Goal: Information Seeking & Learning: Learn about a topic

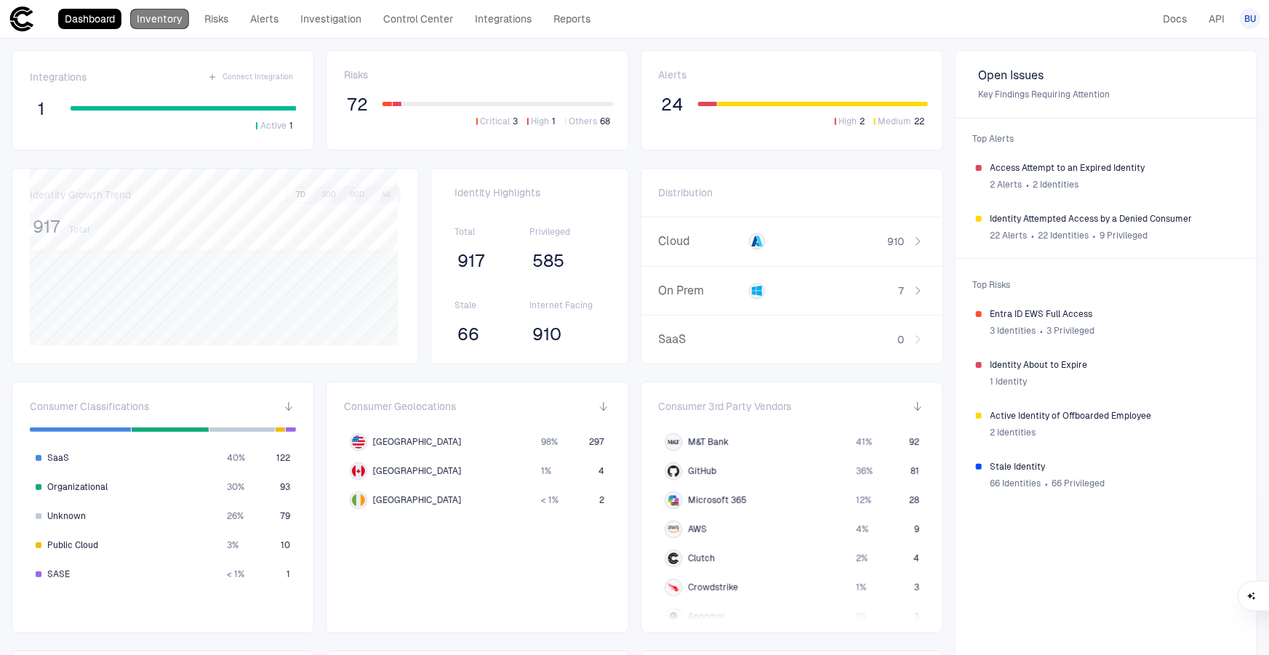
click at [158, 12] on link "Inventory" at bounding box center [159, 19] width 59 height 20
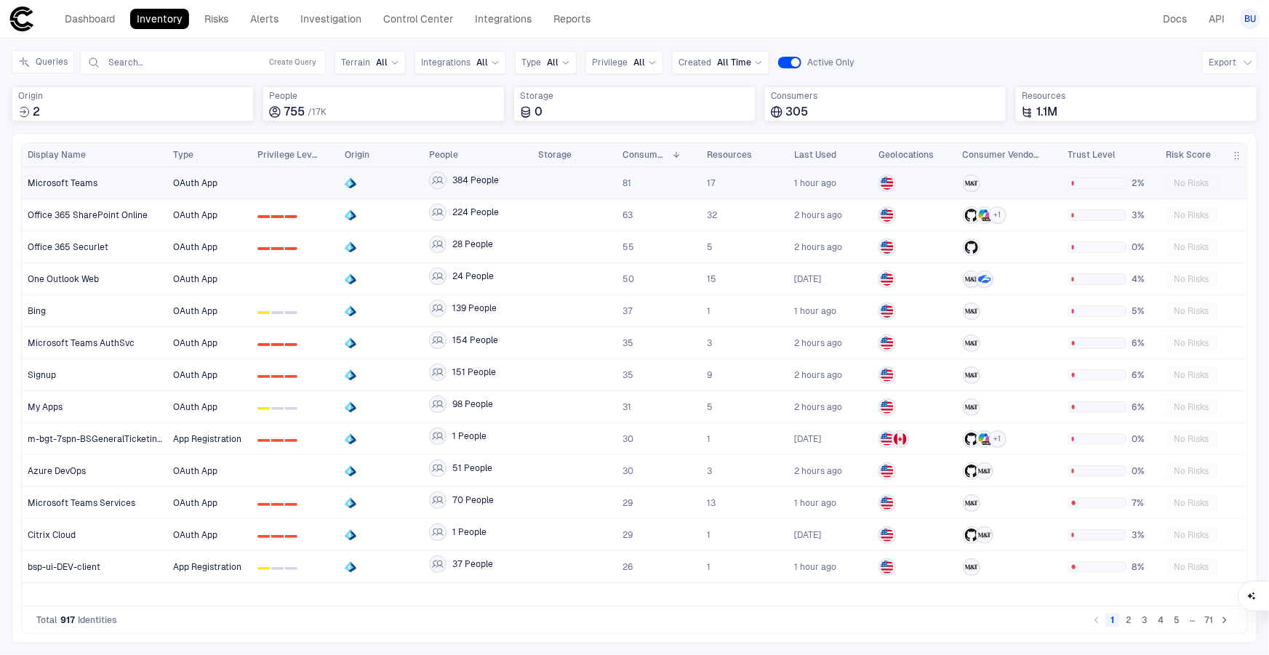
click at [53, 189] on div "Microsoft Teams" at bounding box center [95, 183] width 135 height 30
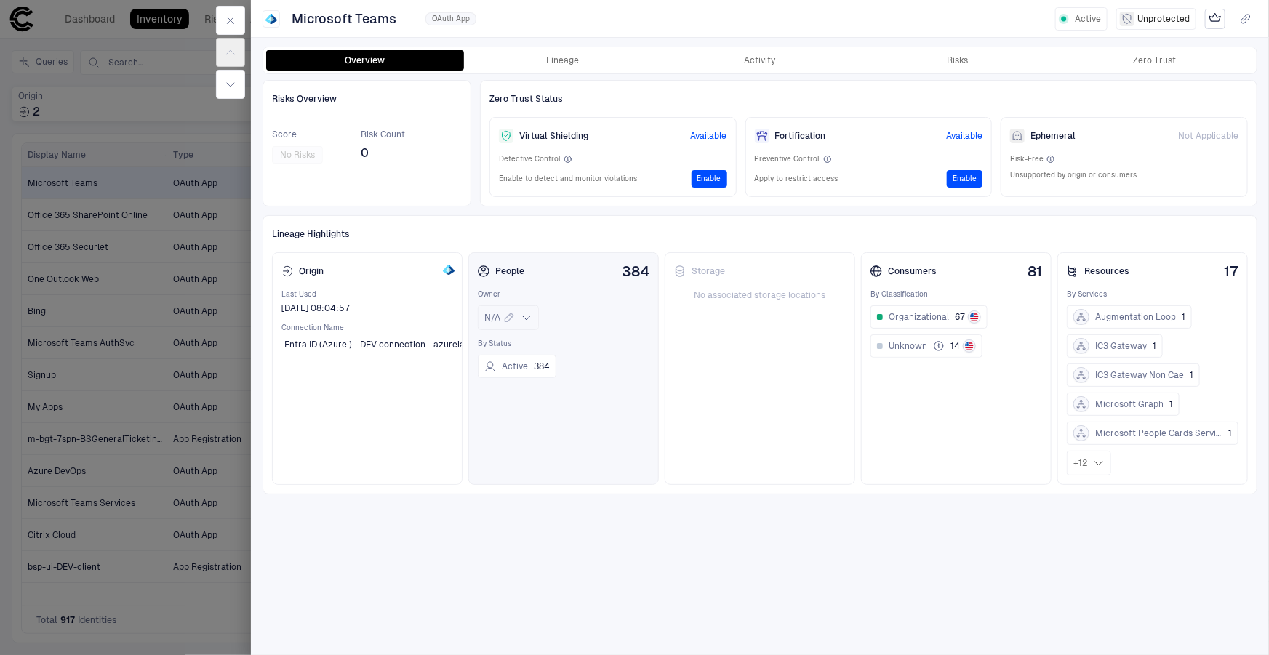
click at [524, 317] on icon at bounding box center [527, 318] width 12 height 12
click at [559, 509] on div "Risks Overview Score No Risks Risk Count 0 Zero Trust Status Virtual Shielding …" at bounding box center [760, 363] width 995 height 567
click at [916, 314] on span "Organizational" at bounding box center [919, 317] width 60 height 12
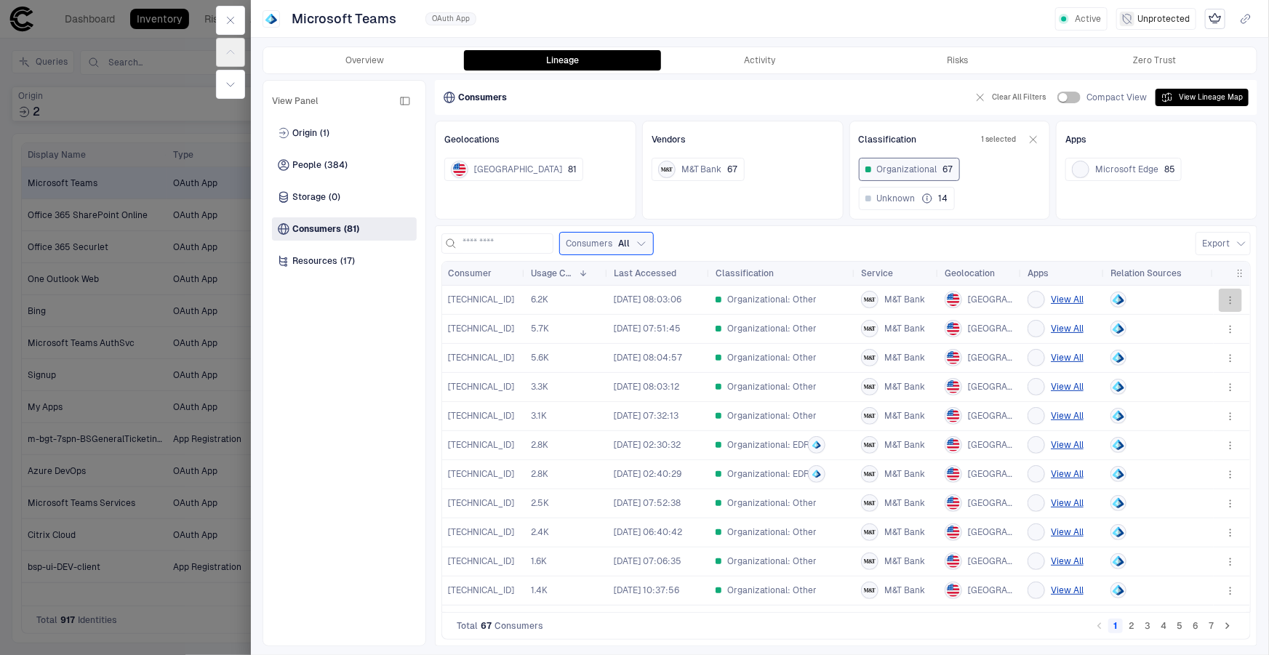
click at [1232, 297] on icon "button" at bounding box center [1231, 301] width 12 height 12
click at [503, 306] on div at bounding box center [634, 327] width 1269 height 655
click at [553, 298] on span "6.2K" at bounding box center [566, 299] width 71 height 29
click at [732, 68] on button "Activity" at bounding box center [760, 60] width 198 height 20
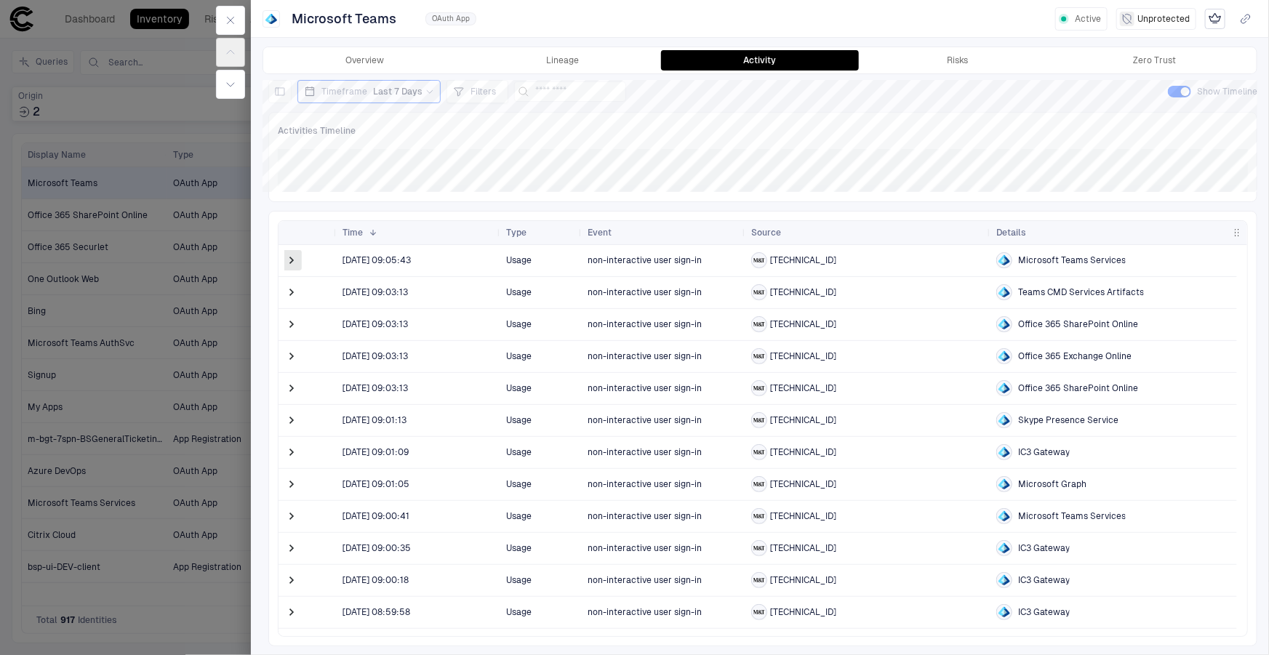
click at [289, 261] on span at bounding box center [291, 260] width 15 height 15
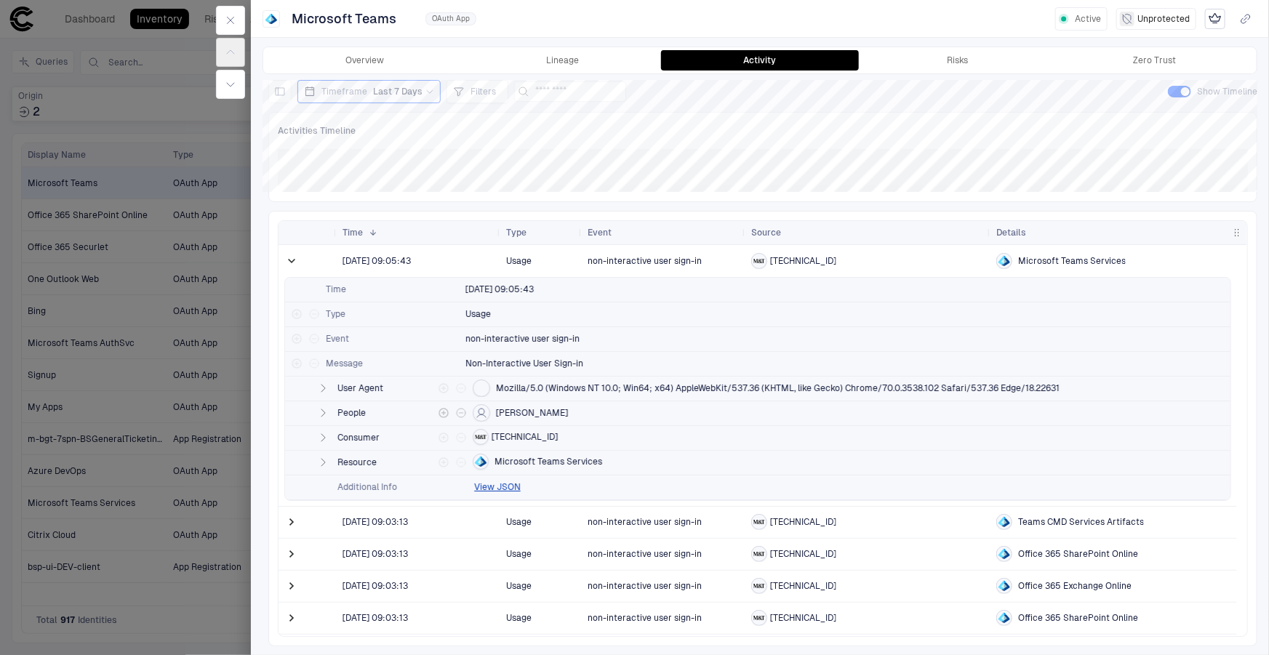
click at [322, 415] on icon "button" at bounding box center [324, 413] width 4 height 7
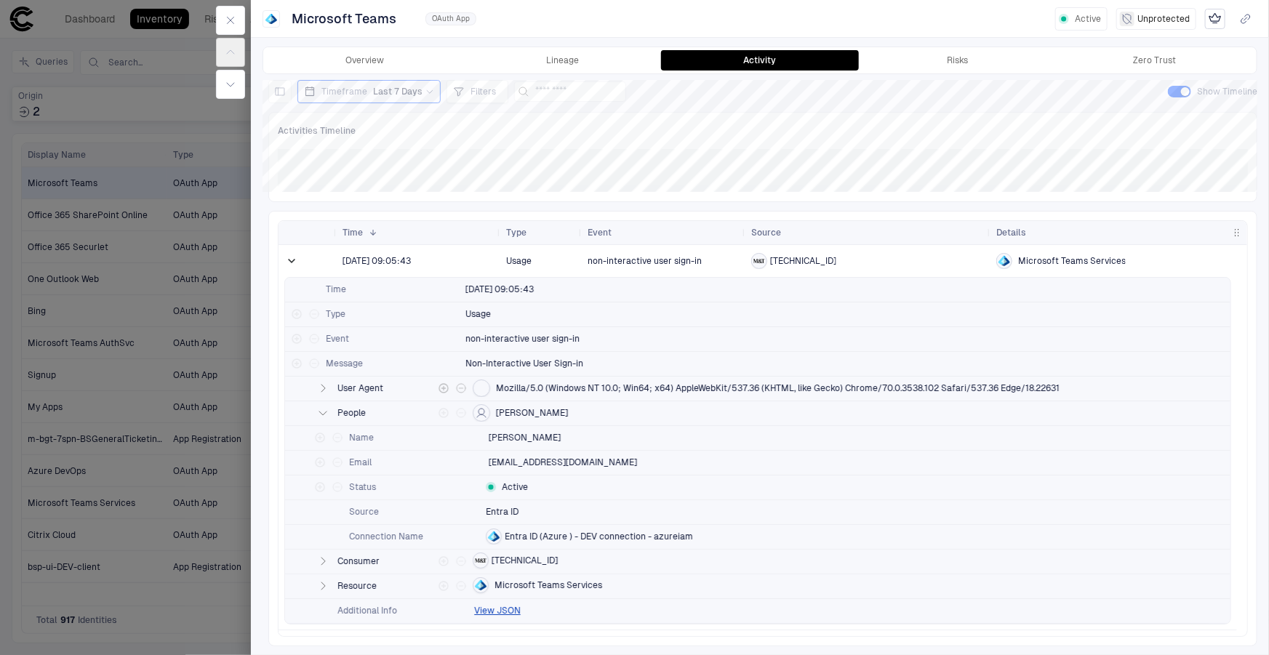
click at [322, 390] on icon "button" at bounding box center [324, 388] width 4 height 7
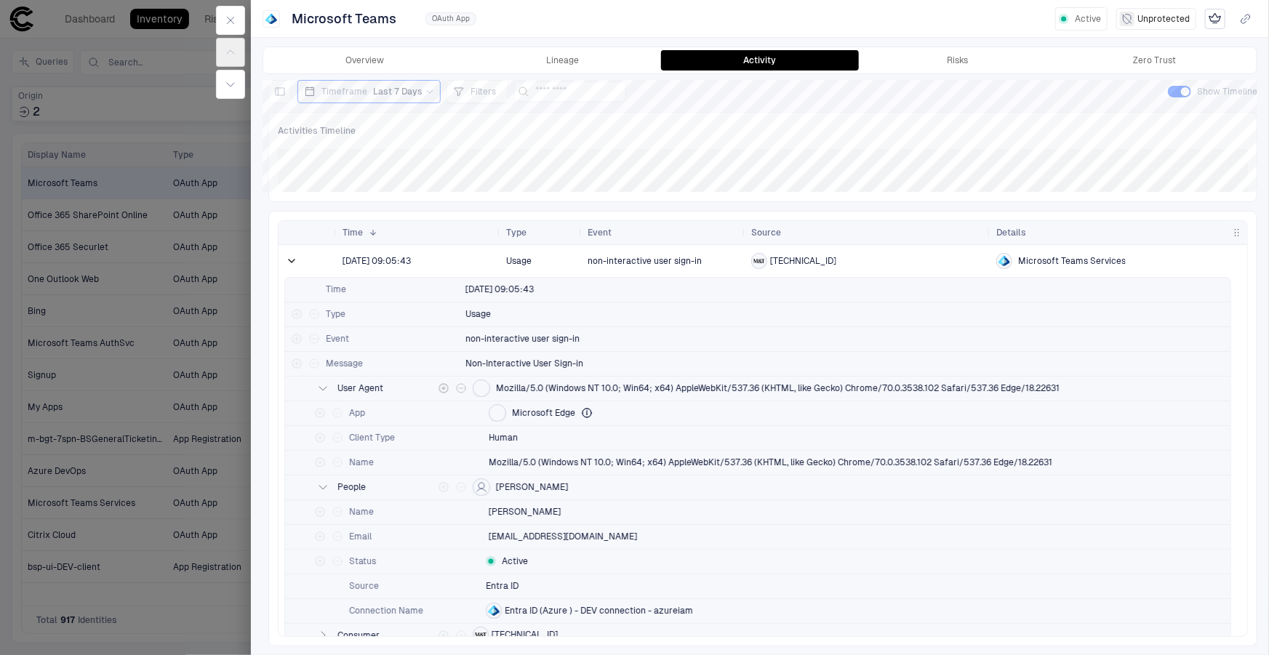
click at [322, 390] on icon "button" at bounding box center [322, 389] width 7 height 4
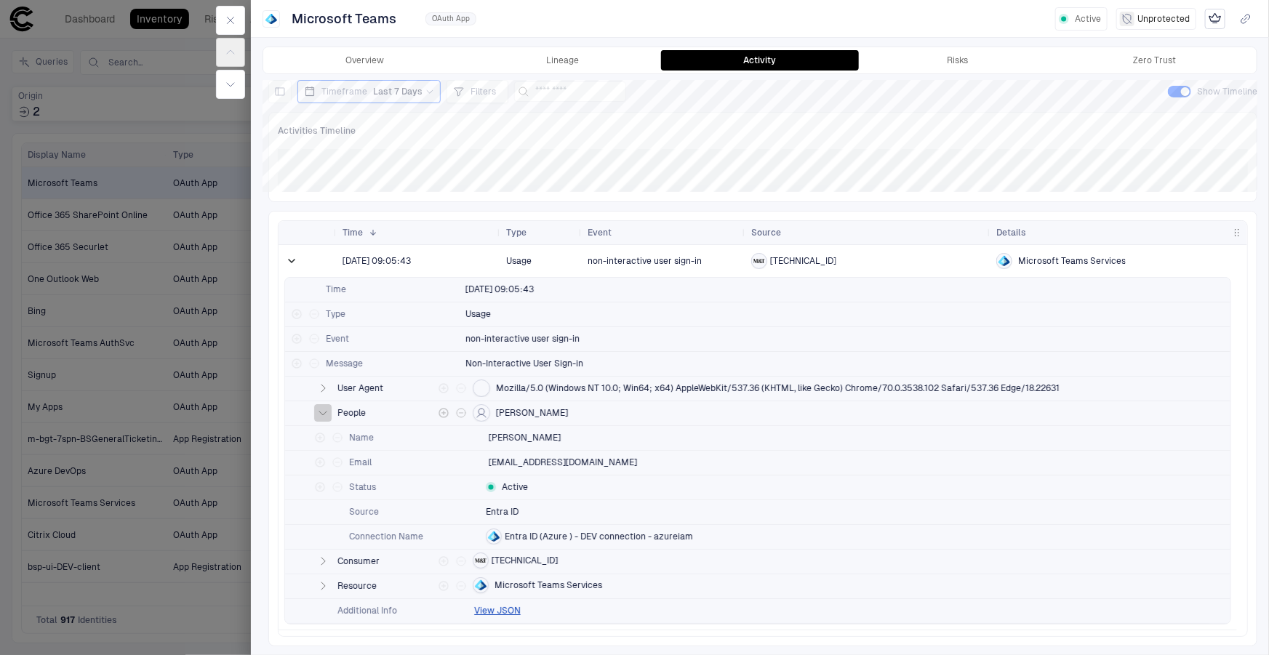
click at [318, 404] on button "button" at bounding box center [322, 412] width 17 height 17
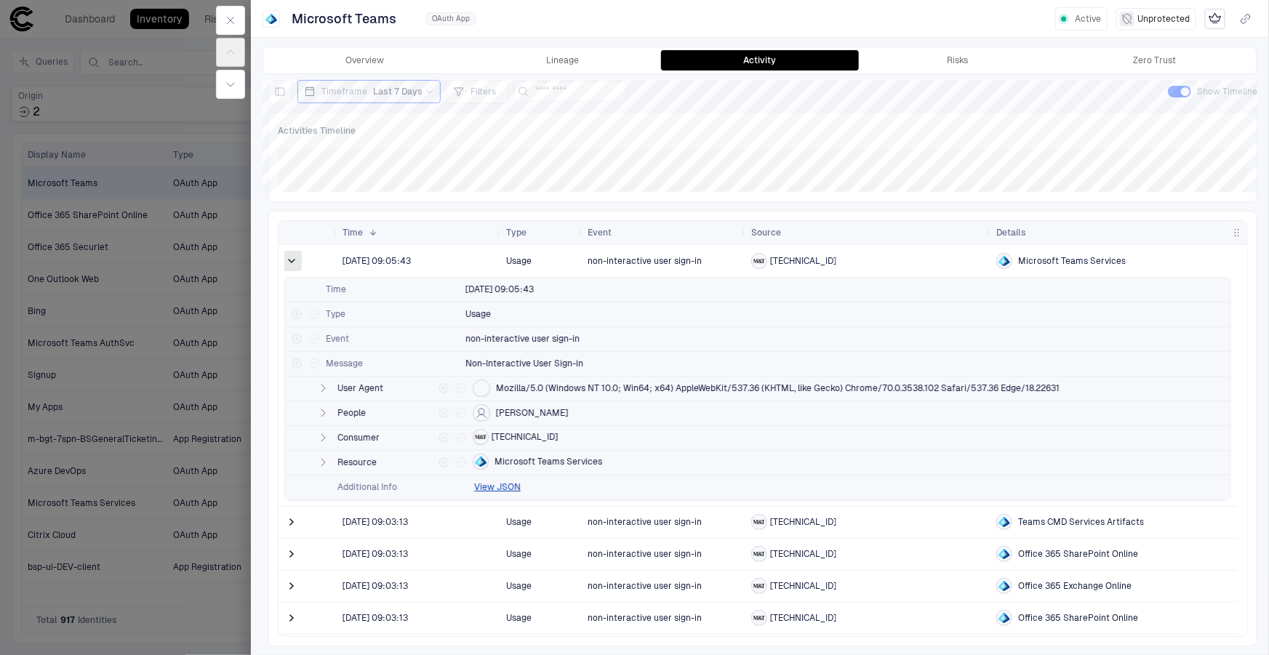
click at [292, 258] on span at bounding box center [291, 261] width 15 height 15
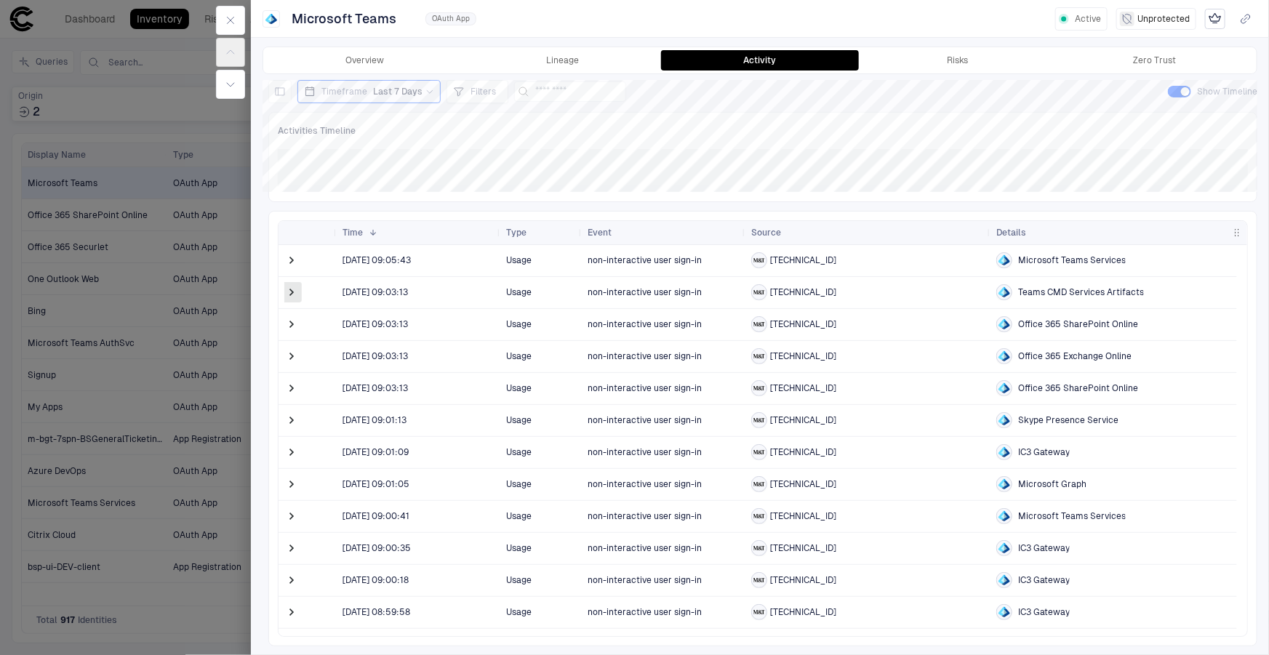
click at [292, 292] on span at bounding box center [291, 292] width 15 height 15
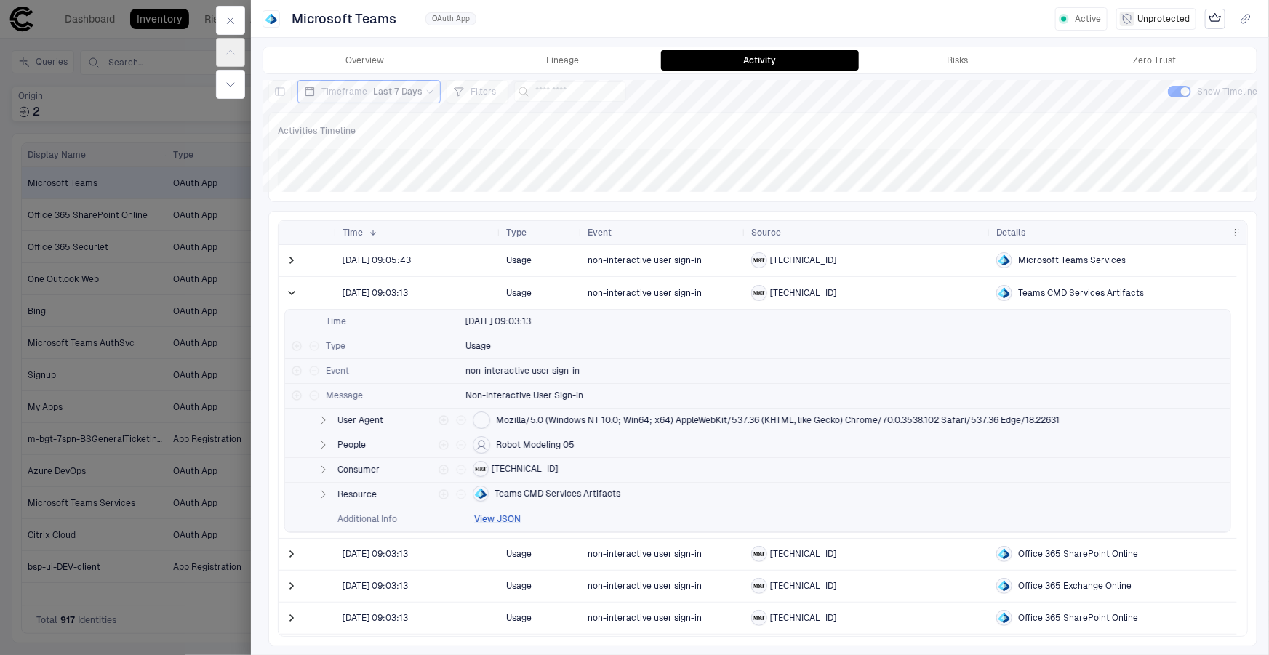
click at [292, 292] on span at bounding box center [291, 293] width 15 height 15
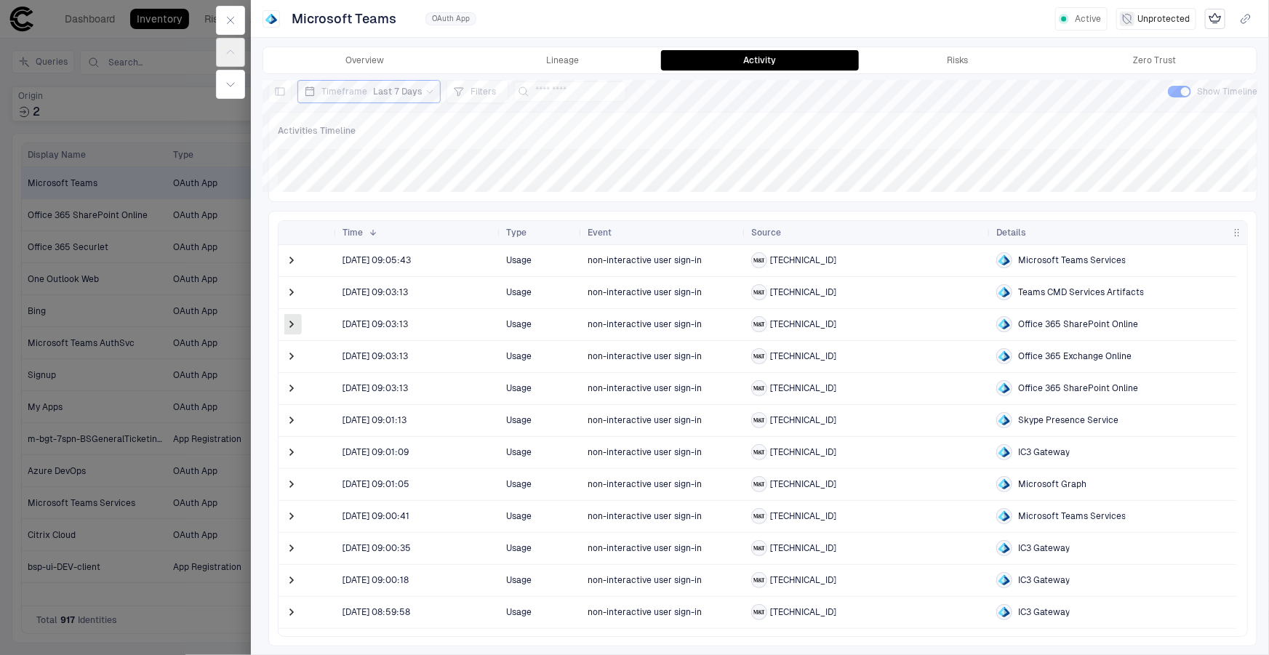
click at [292, 323] on span at bounding box center [291, 324] width 15 height 15
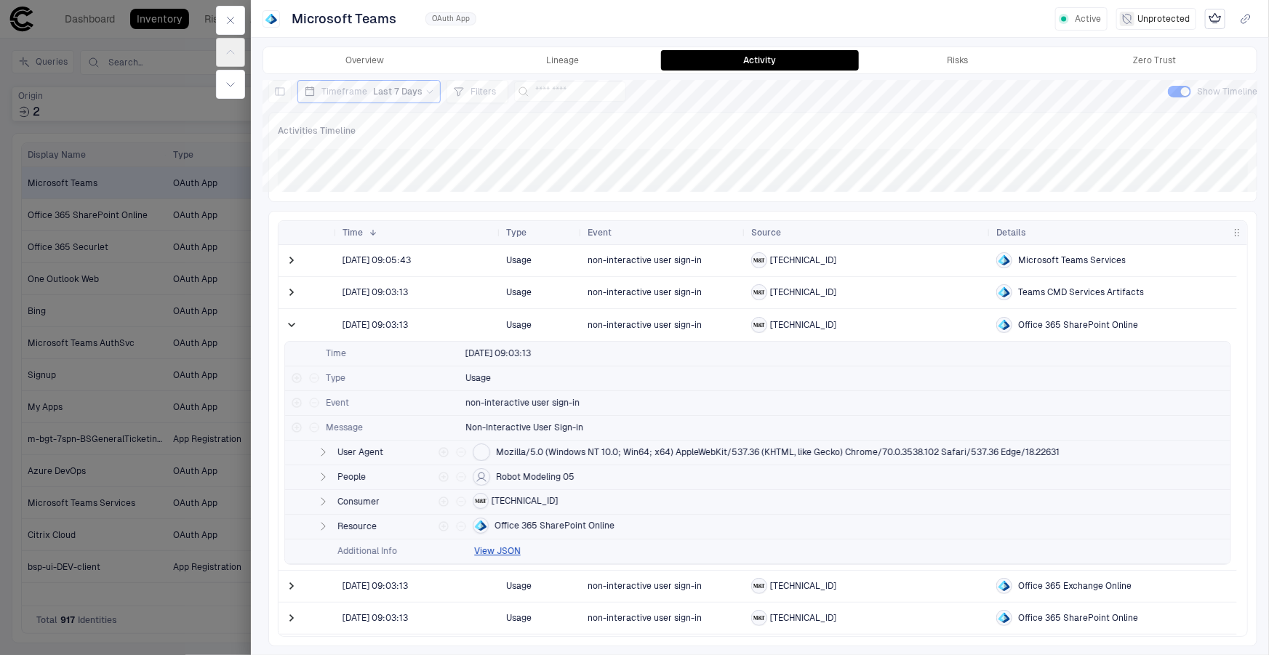
click at [292, 323] on span at bounding box center [291, 325] width 15 height 15
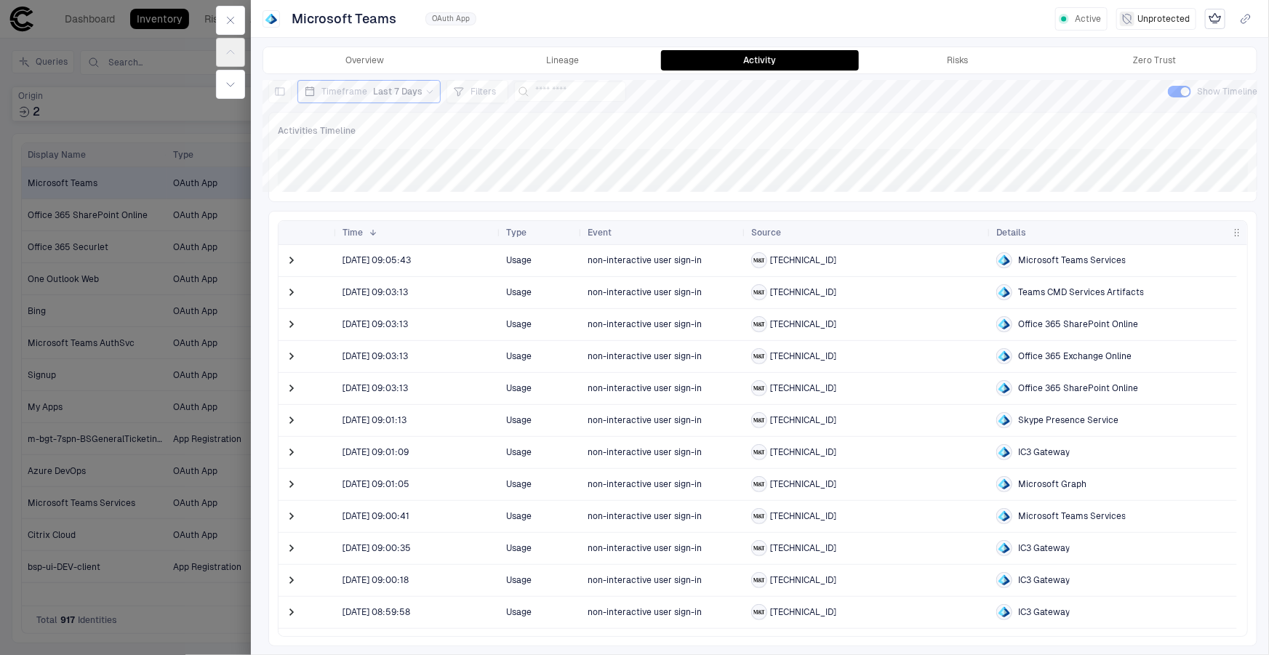
click at [284, 346] on span at bounding box center [291, 357] width 15 height 30
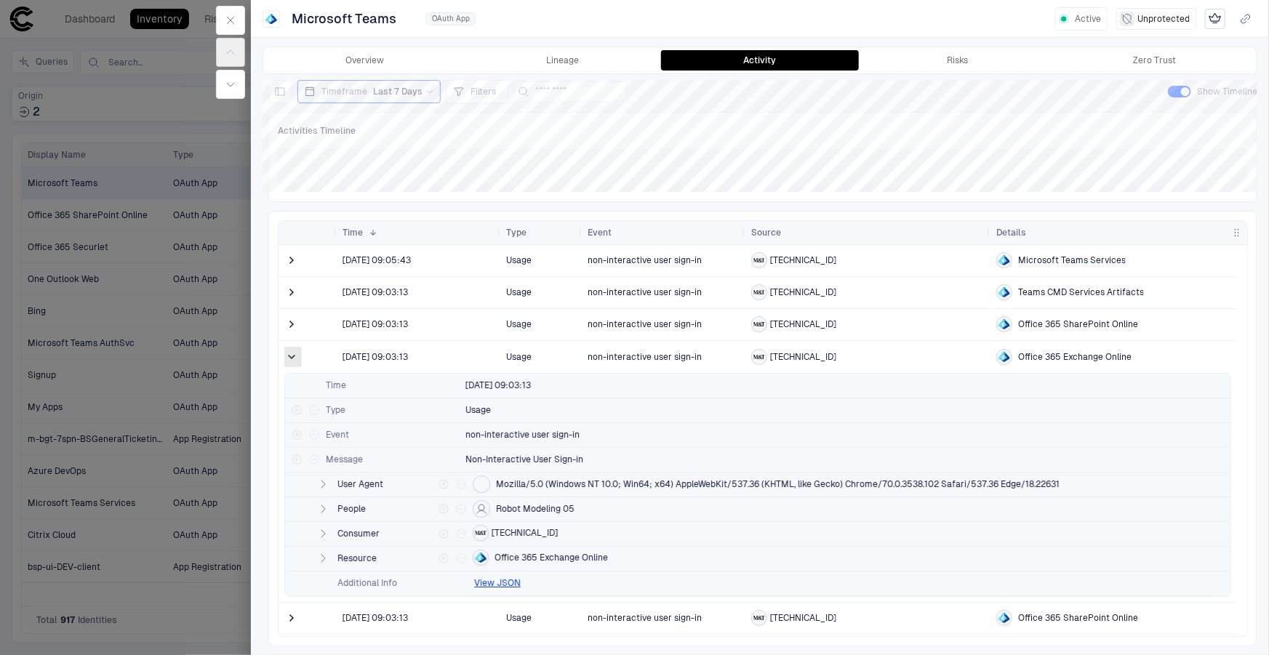
click at [289, 356] on span at bounding box center [291, 357] width 15 height 15
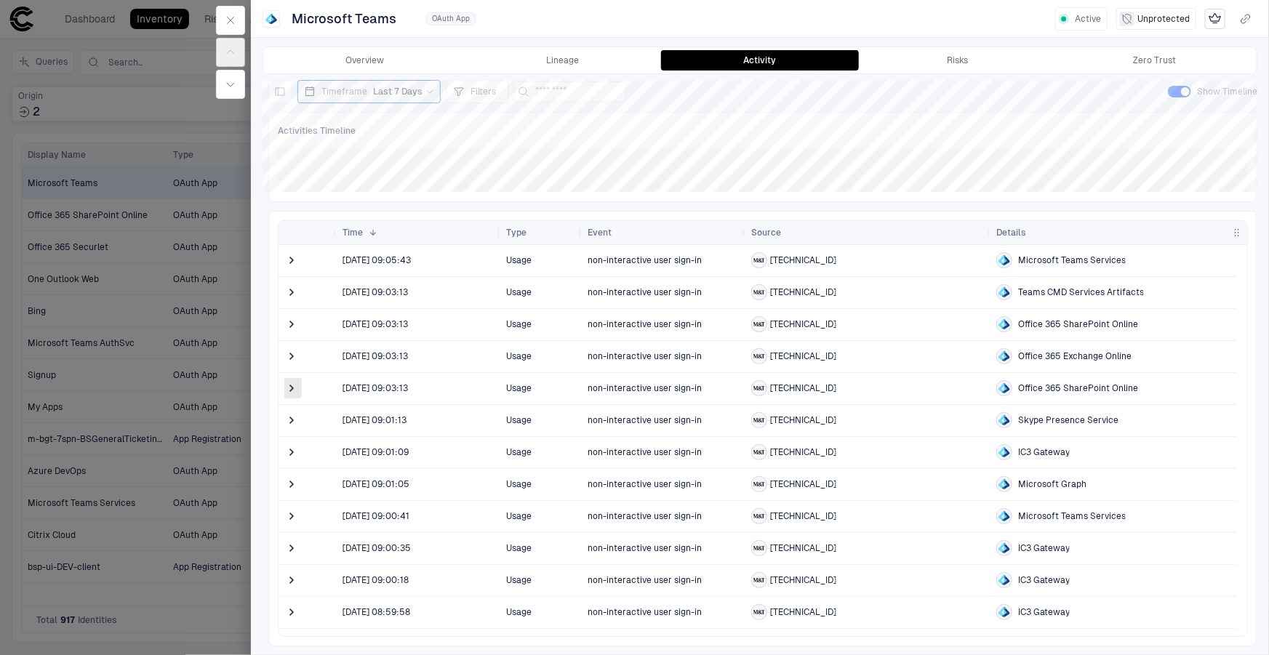
click at [290, 383] on span at bounding box center [291, 388] width 15 height 15
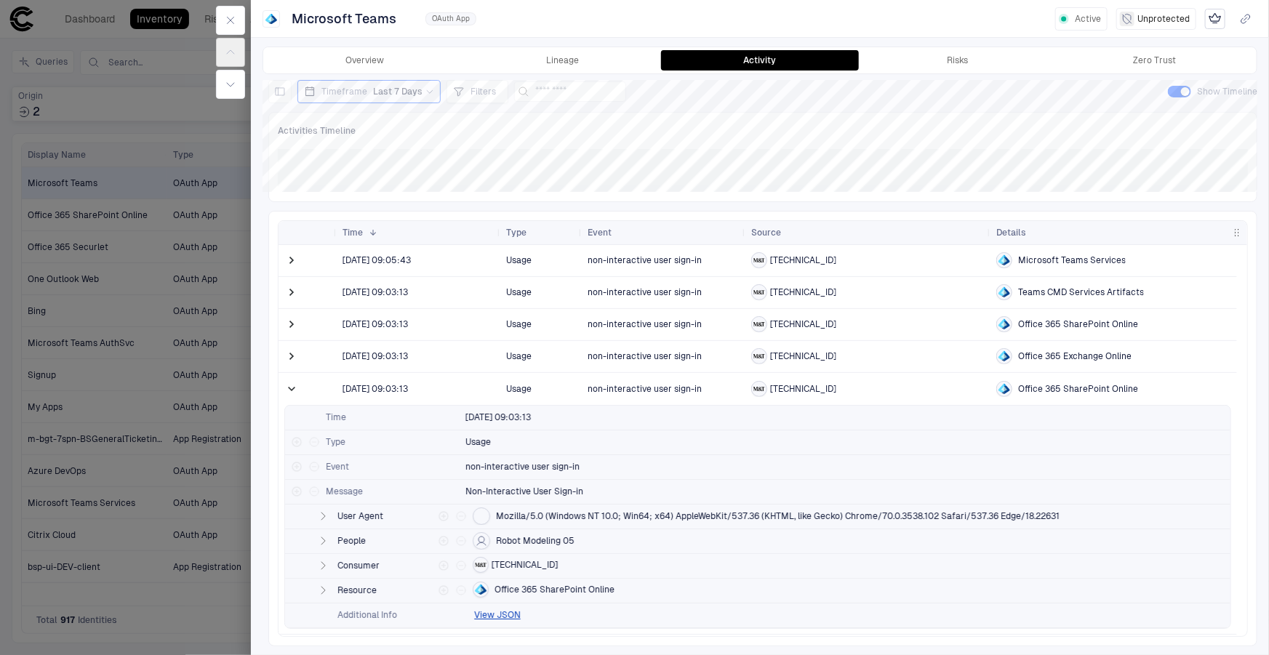
click at [290, 383] on span at bounding box center [291, 389] width 15 height 15
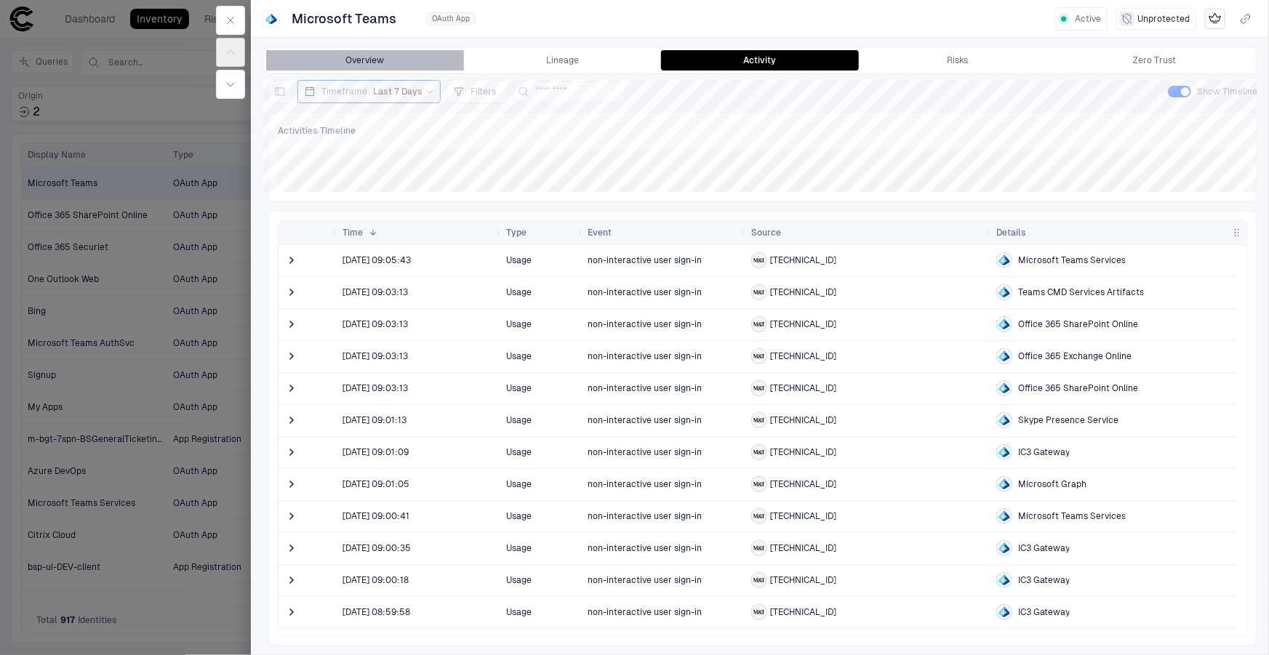
click at [340, 54] on button "Overview" at bounding box center [365, 60] width 198 height 20
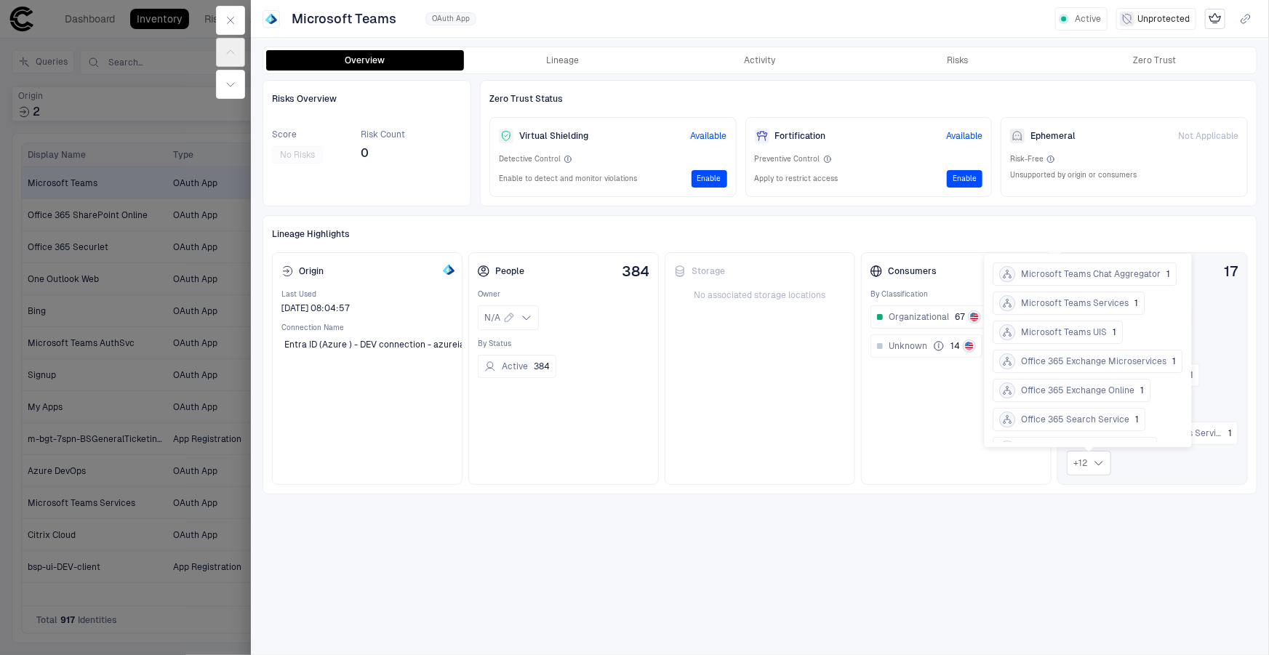
click at [1091, 463] on div "+ 12" at bounding box center [1089, 463] width 44 height 25
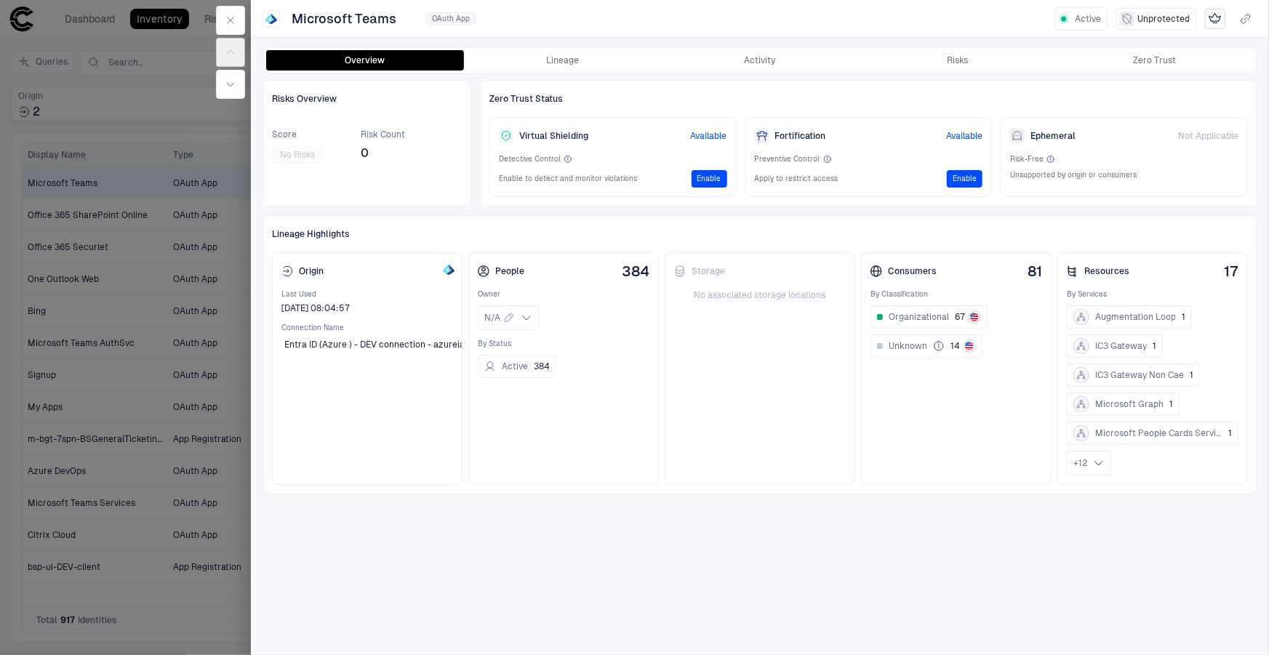
click at [74, 271] on div at bounding box center [634, 327] width 1269 height 655
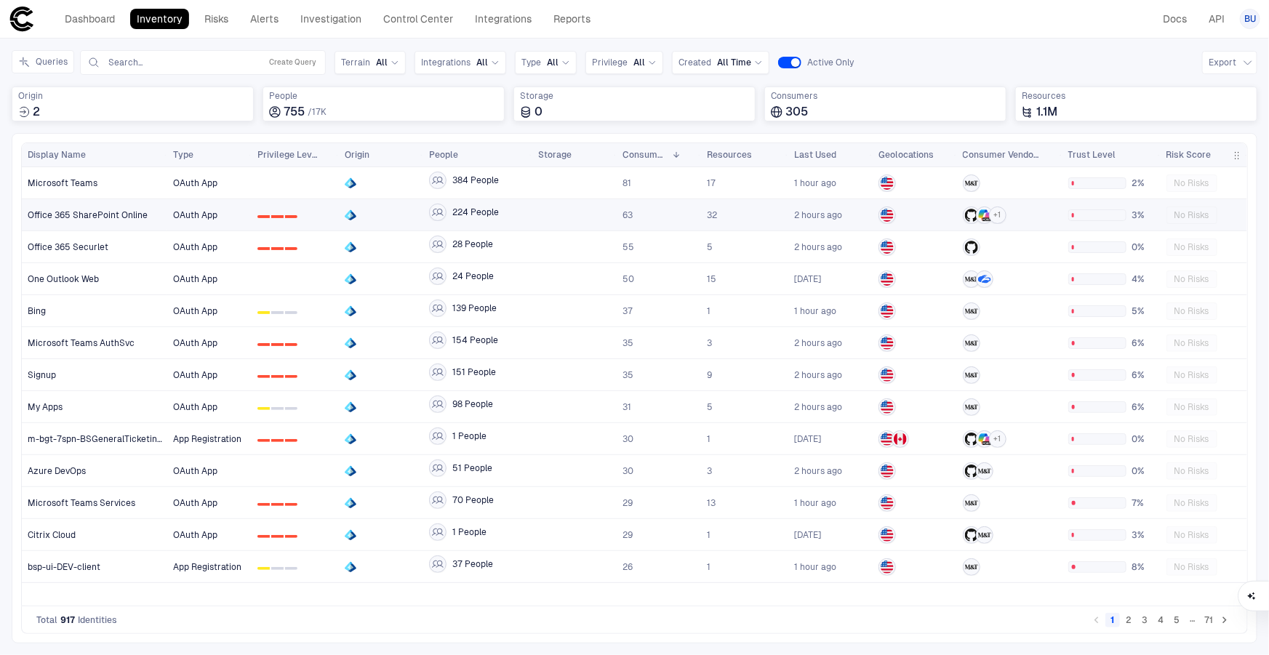
click at [86, 211] on span "Office 365 SharePoint Online" at bounding box center [88, 216] width 120 height 12
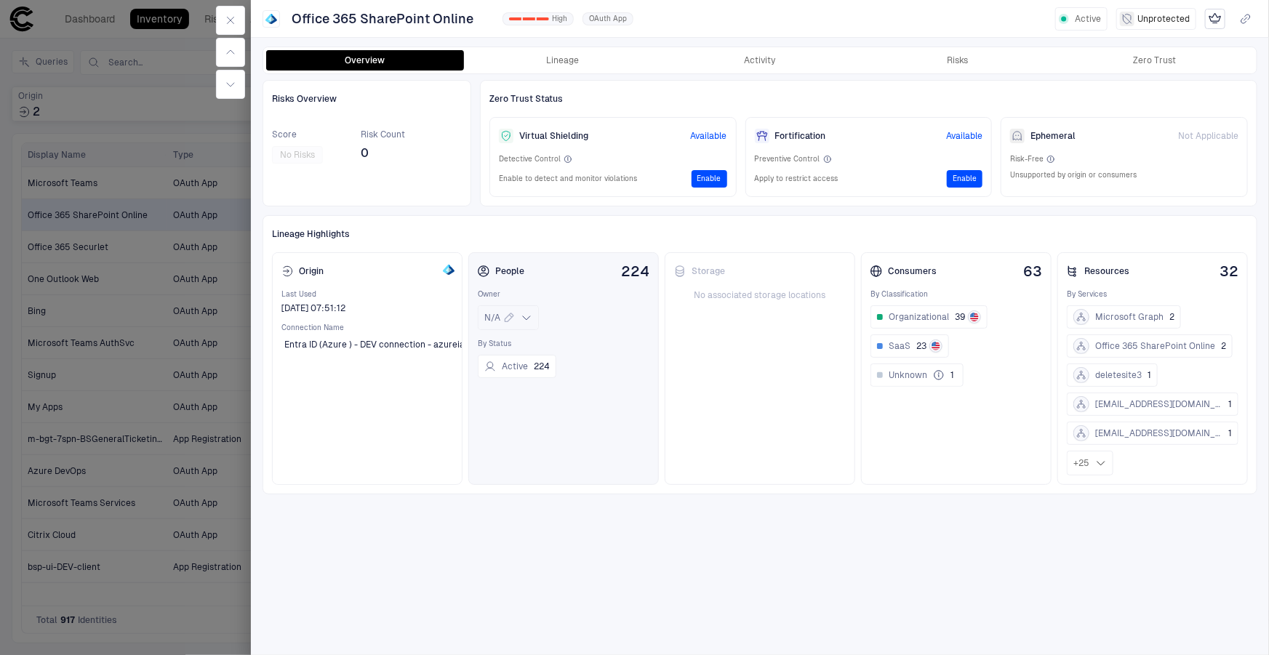
click at [528, 316] on icon at bounding box center [527, 318] width 12 height 12
click at [701, 386] on div "Storage No associated storage locations" at bounding box center [760, 368] width 191 height 233
click at [900, 346] on span "SaaS" at bounding box center [900, 346] width 22 height 12
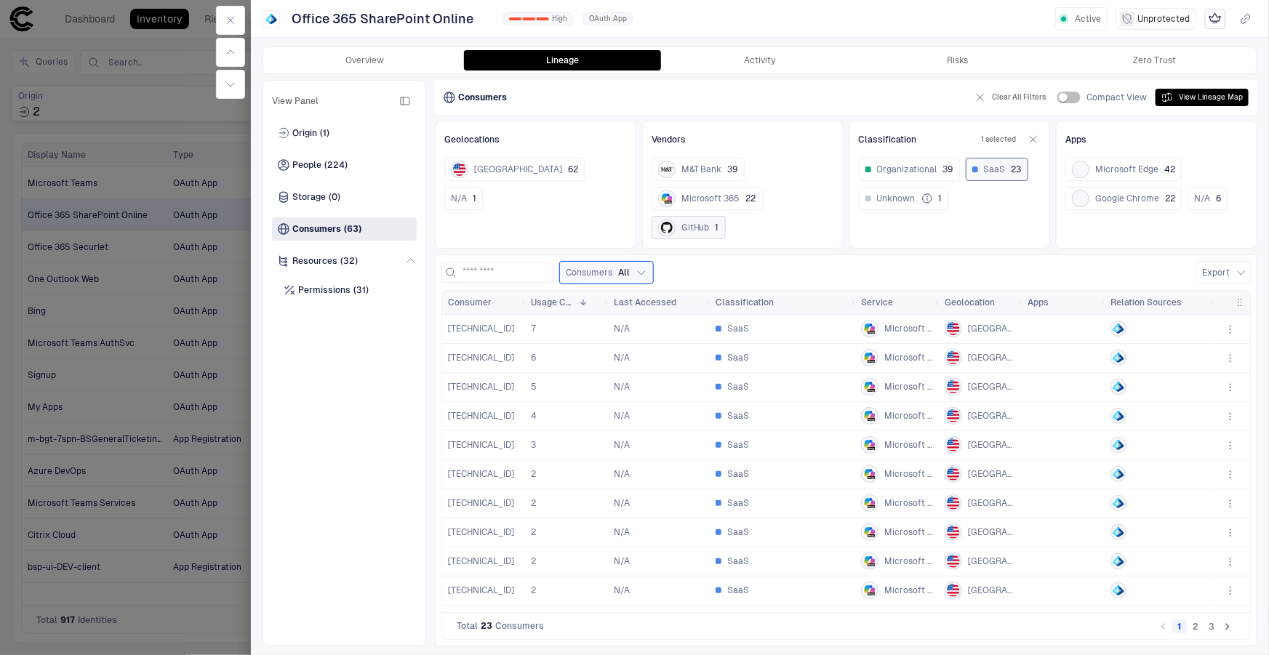
click at [703, 223] on span "GitHub" at bounding box center [696, 228] width 28 height 12
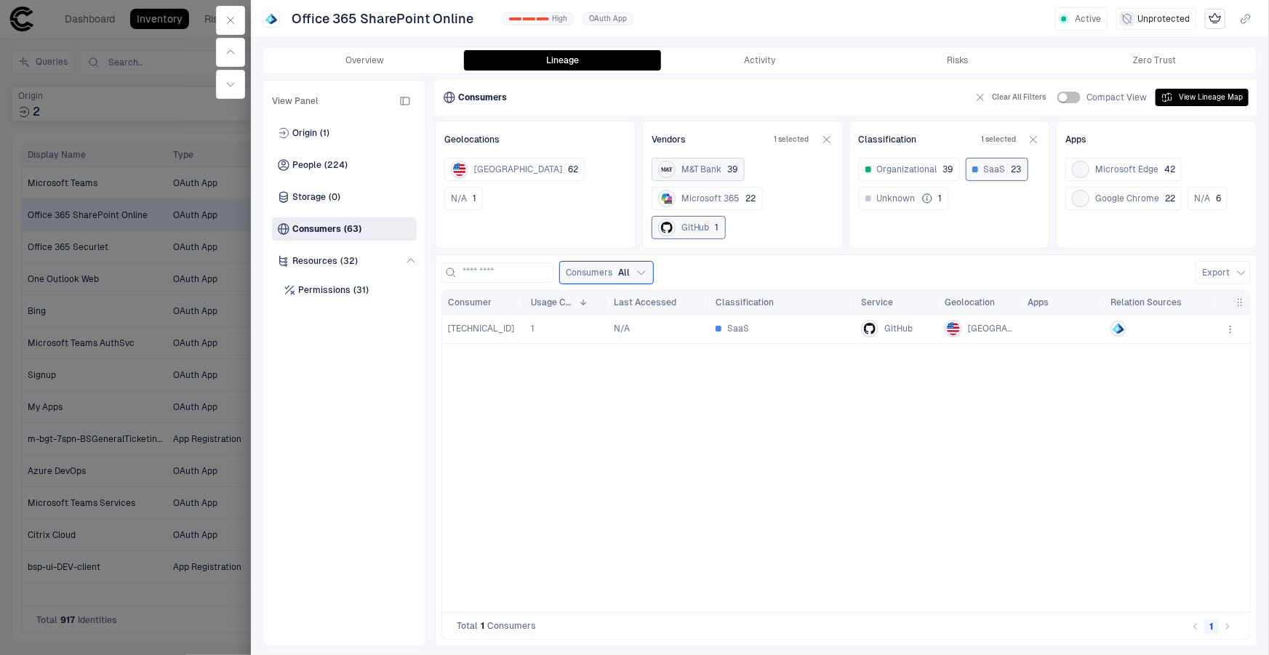
click at [690, 167] on span "M&T Bank" at bounding box center [702, 170] width 41 height 12
click at [686, 226] on span "GitHub" at bounding box center [696, 228] width 28 height 12
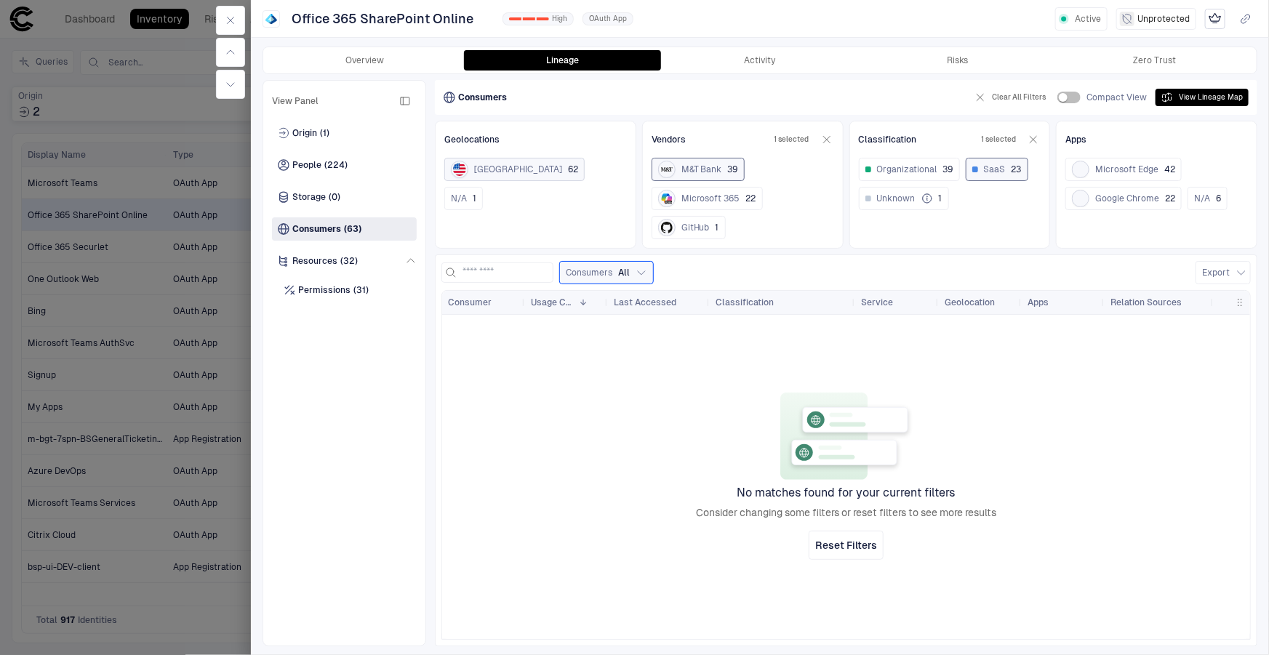
click at [487, 161] on div "[GEOGRAPHIC_DATA]" at bounding box center [506, 169] width 111 height 17
click at [476, 165] on span "[GEOGRAPHIC_DATA]" at bounding box center [518, 170] width 88 height 12
click at [695, 168] on span "M&T Bank" at bounding box center [702, 170] width 41 height 12
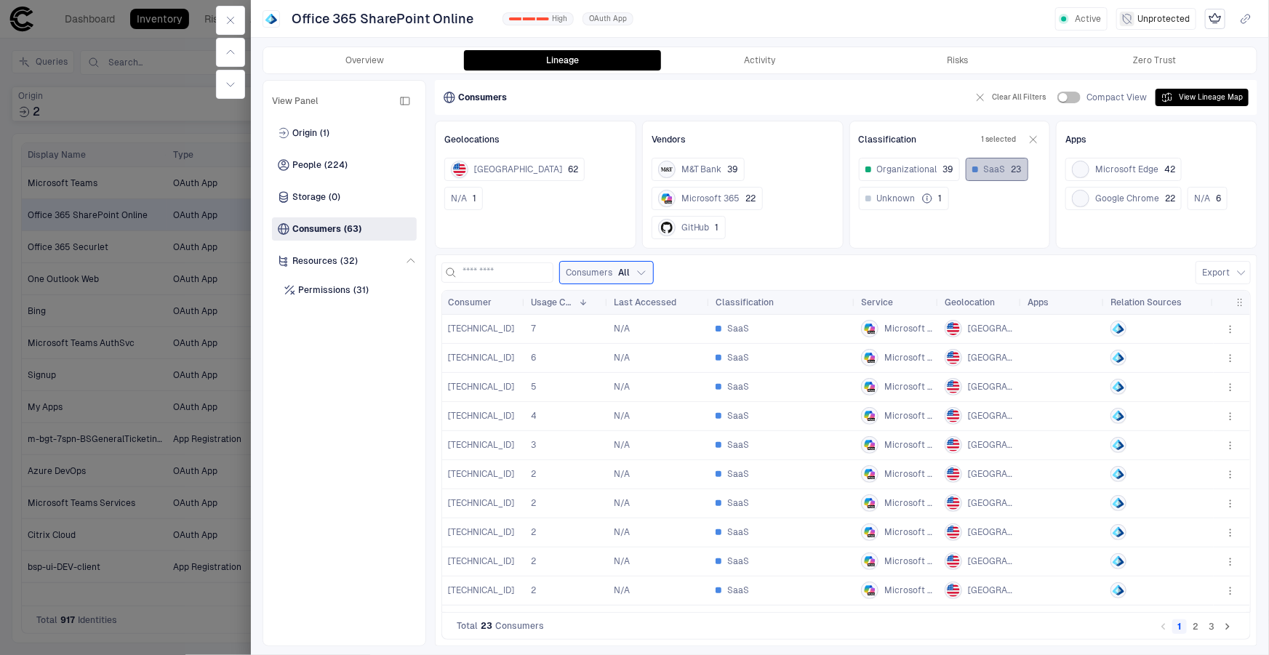
click at [986, 171] on span "SaaS" at bounding box center [995, 170] width 22 height 12
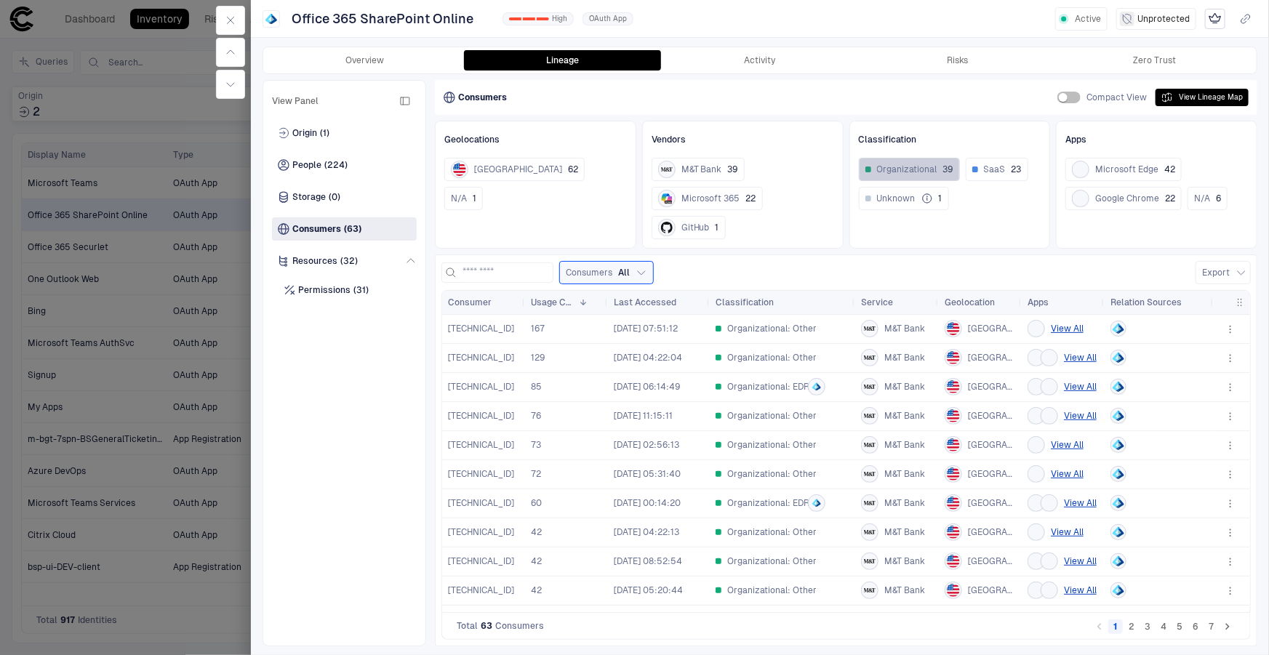
click at [914, 166] on span "Organizational" at bounding box center [907, 170] width 60 height 12
click at [1082, 359] on button "View All" at bounding box center [1080, 357] width 33 height 17
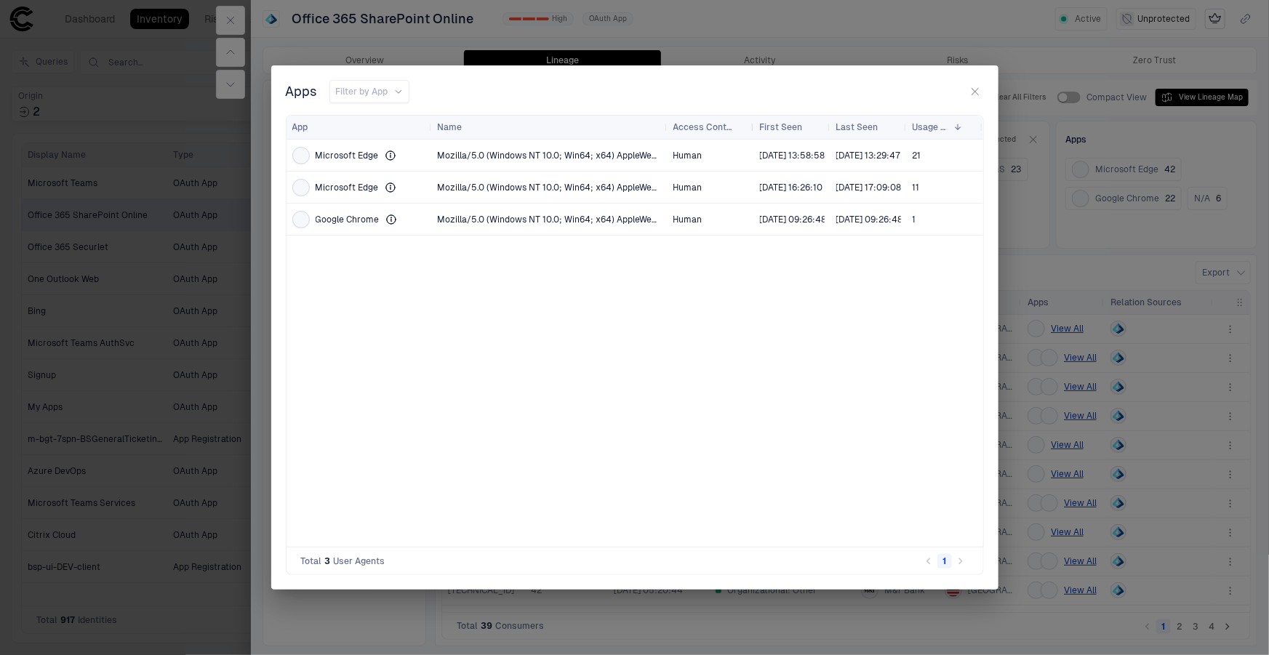
drag, startPoint x: 745, startPoint y: 126, endPoint x: 753, endPoint y: 127, distance: 8.1
click at [753, 127] on div at bounding box center [754, 127] width 6 height 23
click at [968, 89] on button "button" at bounding box center [975, 91] width 17 height 17
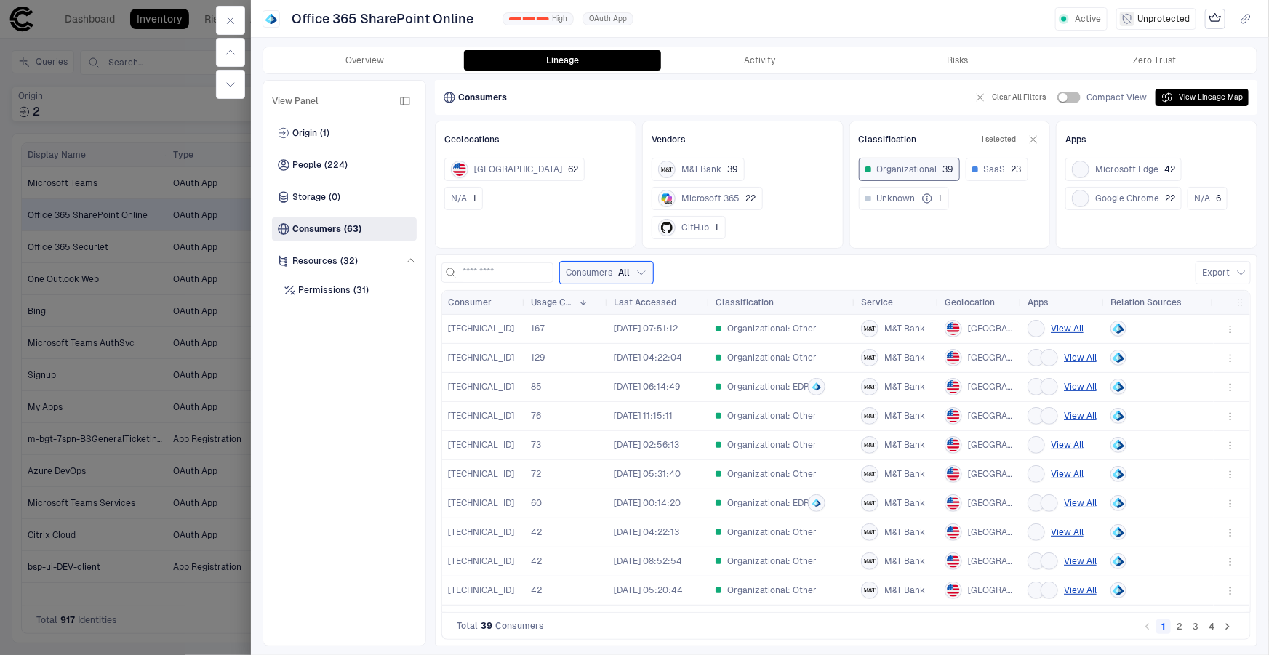
click at [672, 363] on span "[DATE] 04:22:04" at bounding box center [659, 357] width 90 height 29
click at [1232, 355] on icon "button" at bounding box center [1231, 359] width 12 height 12
click at [1189, 441] on div "Open Activity" at bounding box center [1182, 443] width 73 height 12
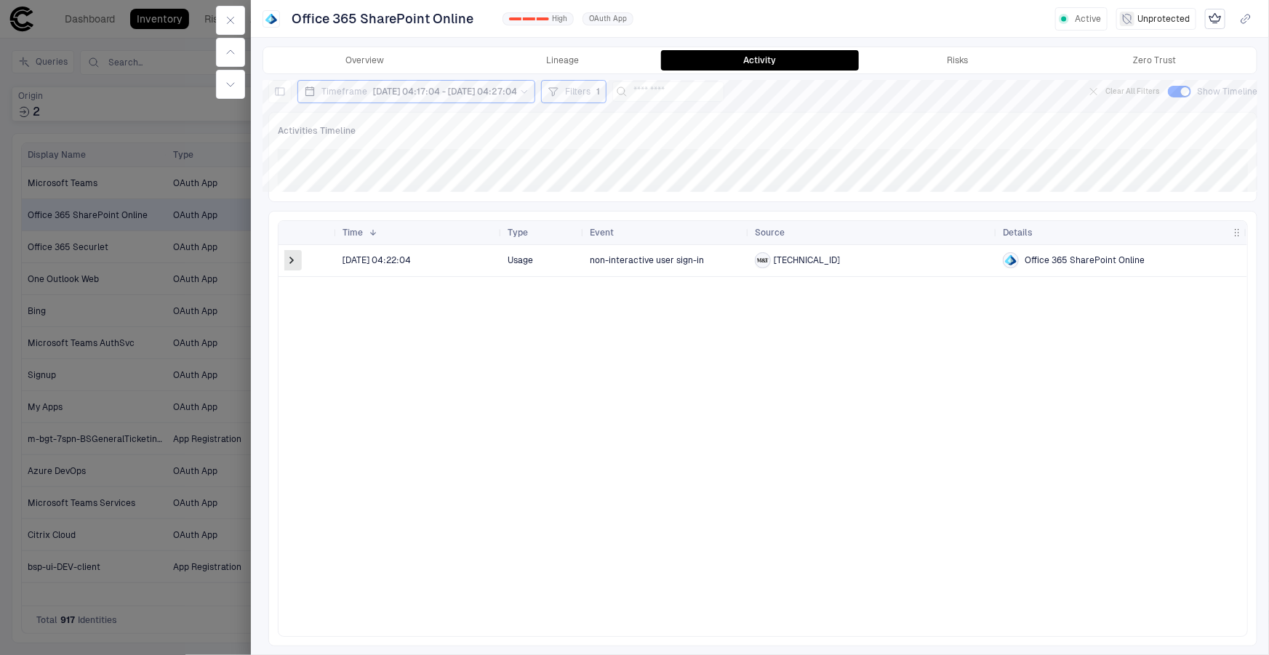
click at [289, 258] on span at bounding box center [291, 260] width 15 height 15
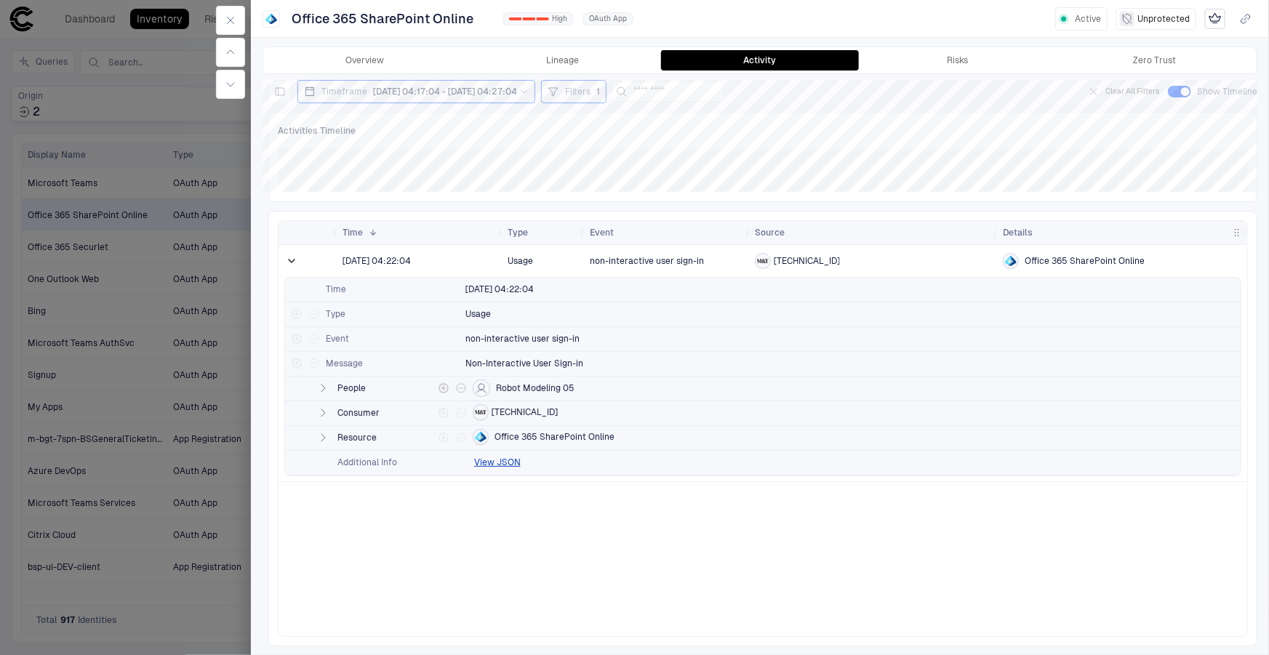
click at [321, 383] on icon "button" at bounding box center [323, 389] width 12 height 12
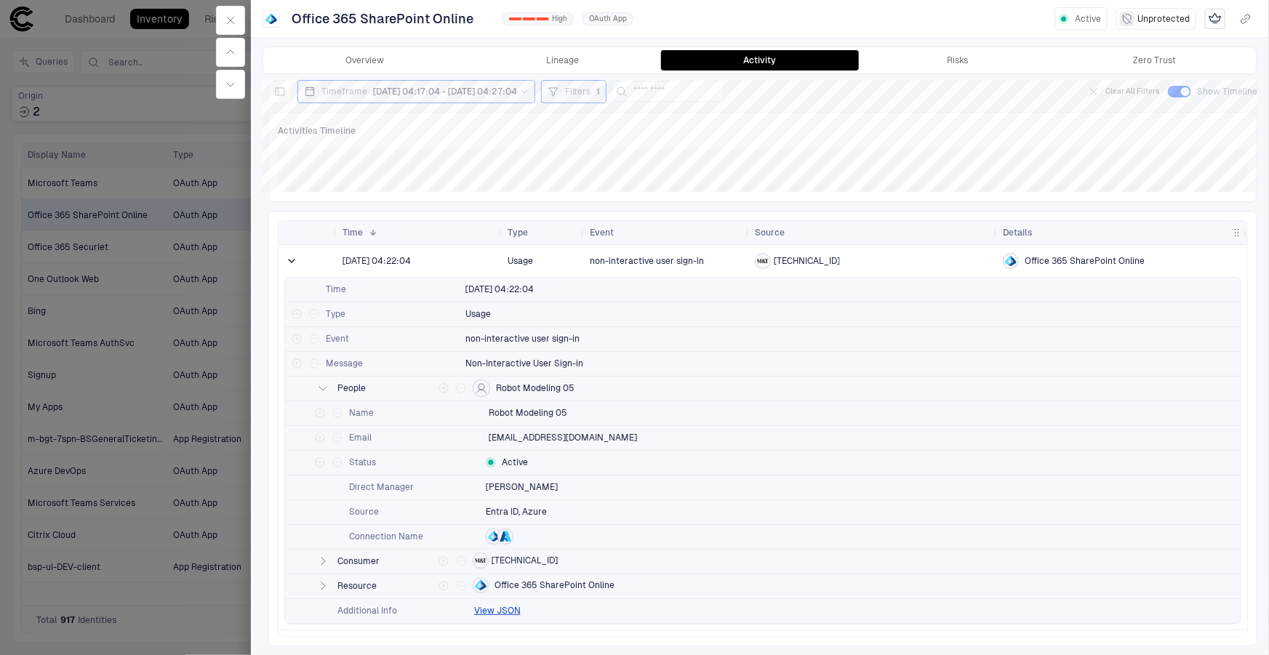
click at [95, 124] on div at bounding box center [634, 327] width 1269 height 655
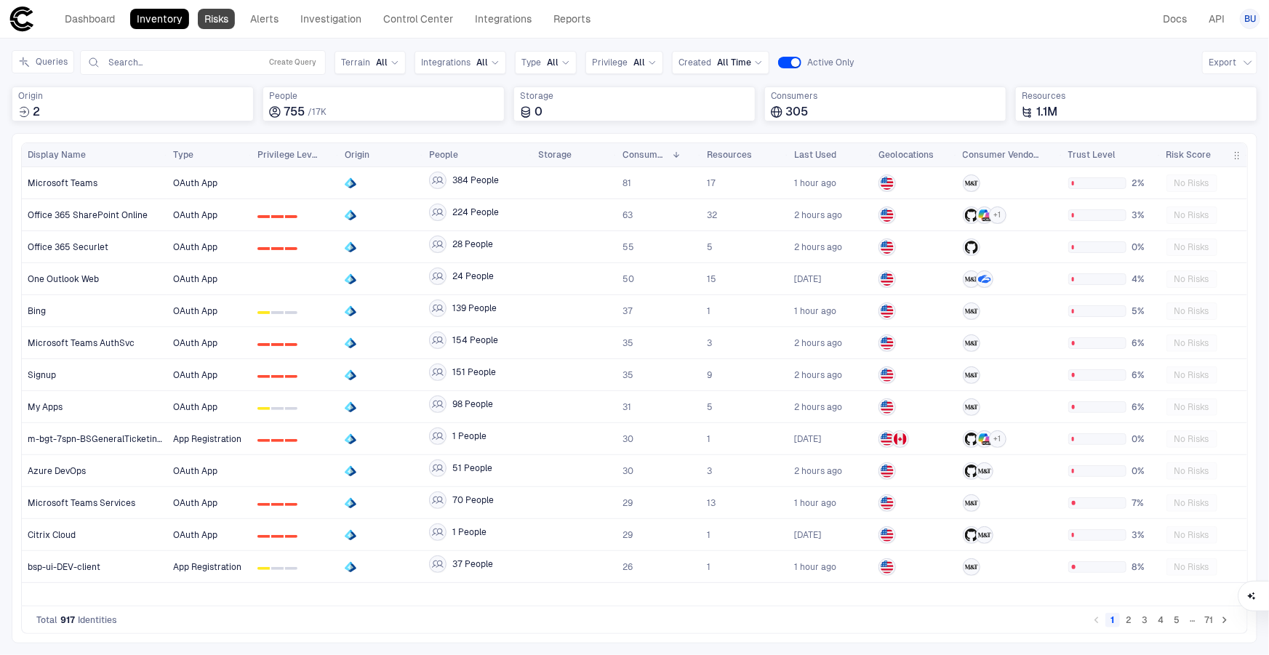
click at [224, 15] on link "Risks" at bounding box center [216, 19] width 37 height 20
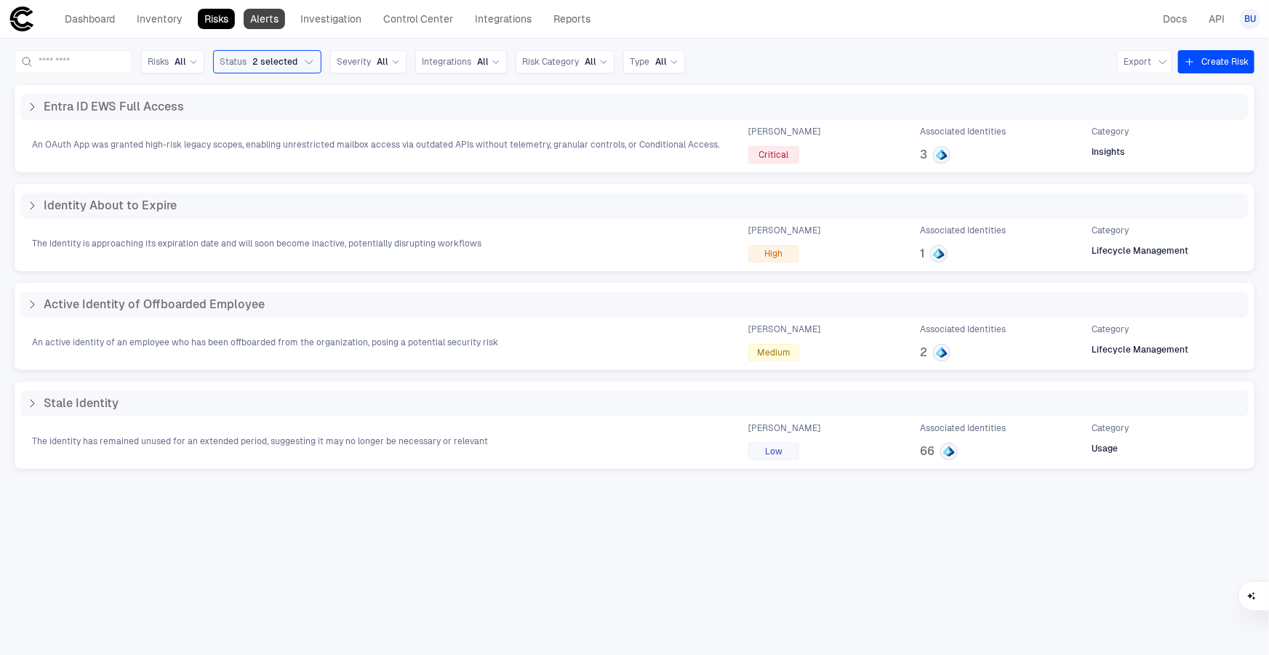
click at [260, 23] on link "Alerts" at bounding box center [264, 19] width 41 height 20
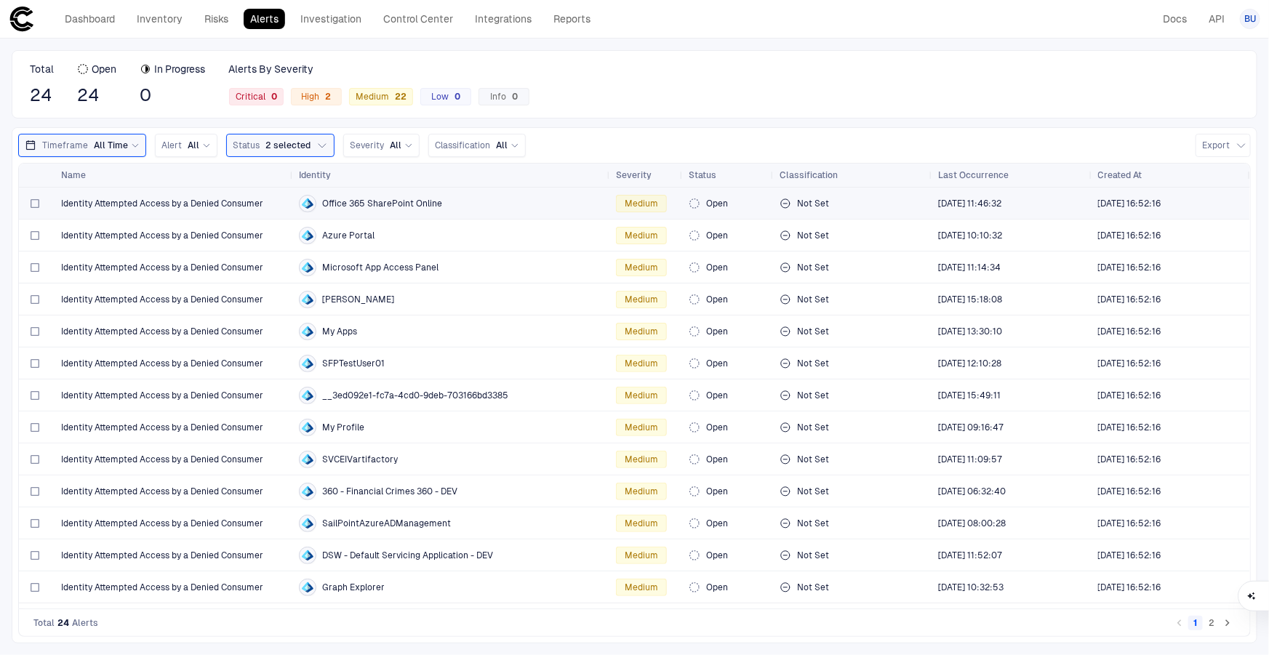
click at [167, 200] on span "Identity Attempted Access by a Denied Consumer" at bounding box center [162, 204] width 202 height 12
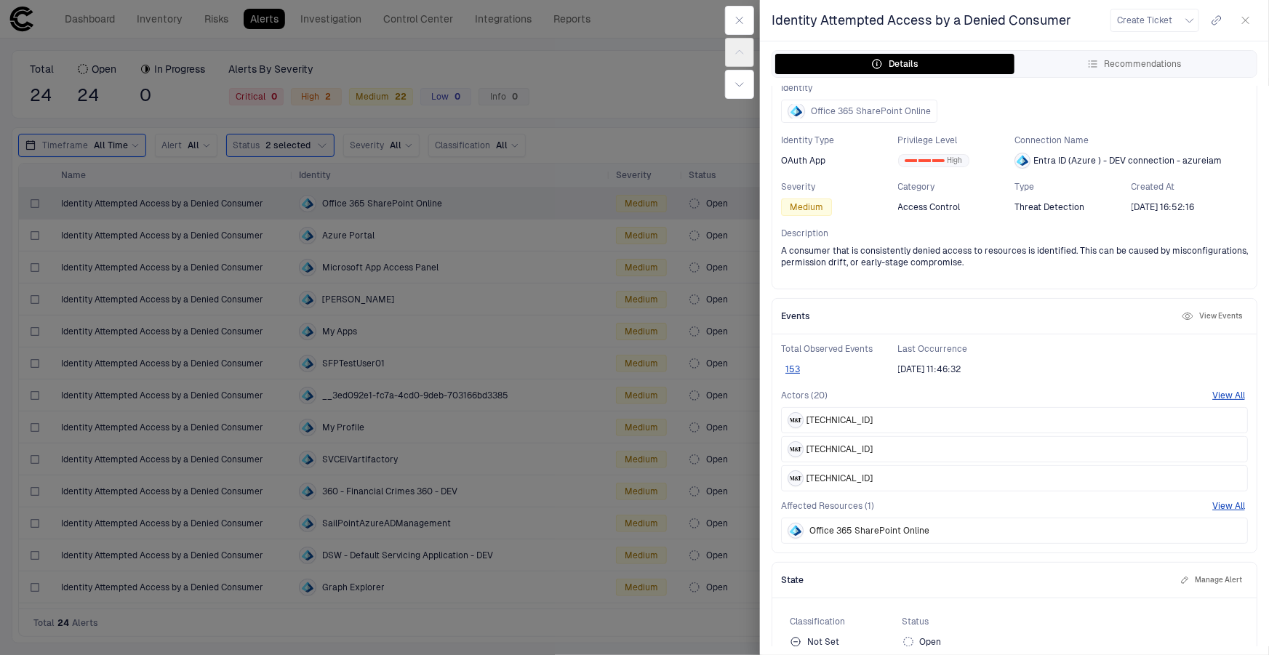
scroll to position [65, 0]
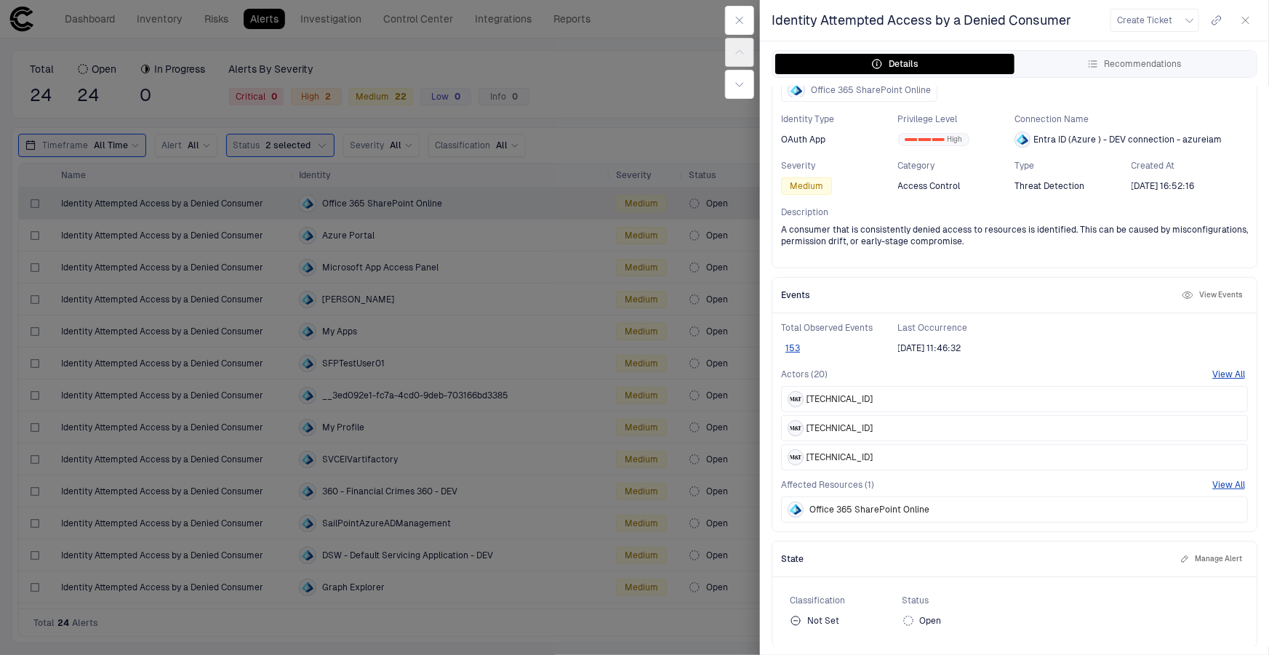
click at [886, 511] on span "Office 365 SharePoint Online" at bounding box center [870, 510] width 120 height 12
click at [882, 507] on span "Office 365 SharePoint Online" at bounding box center [870, 510] width 120 height 12
click at [791, 353] on button "153" at bounding box center [792, 349] width 23 height 12
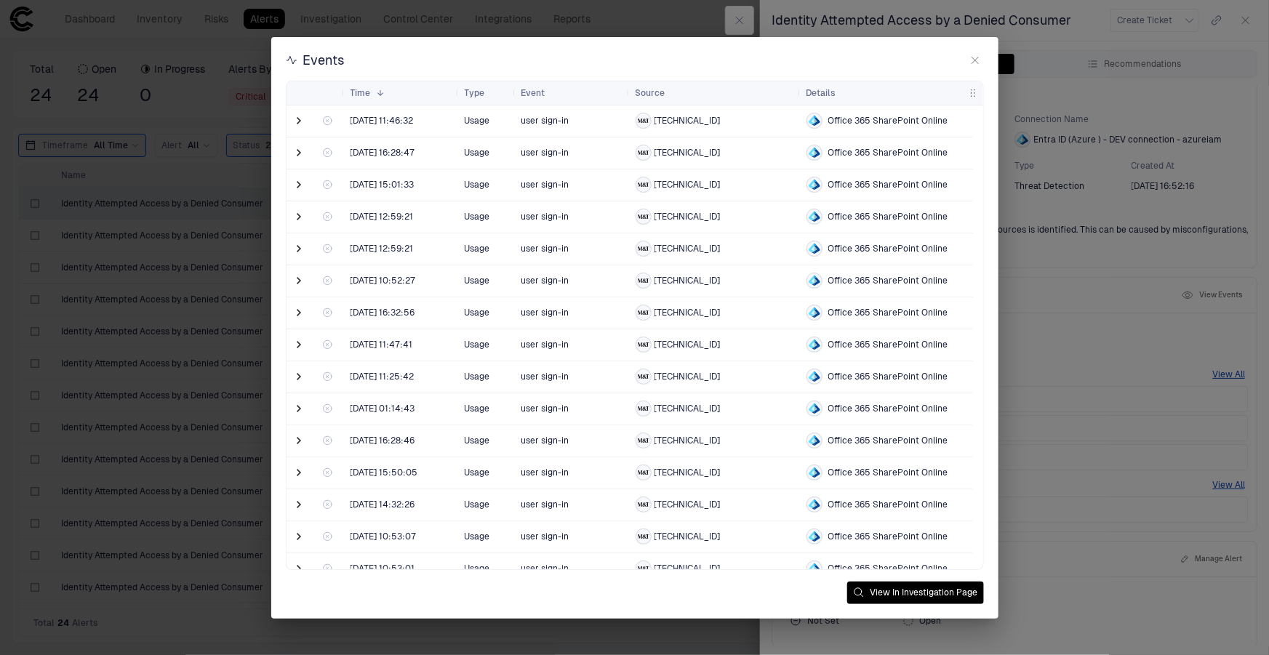
drag, startPoint x: 605, startPoint y: 58, endPoint x: 821, endPoint y: 48, distance: 216.3
click at [605, 58] on div "Events" at bounding box center [635, 60] width 698 height 17
click at [975, 63] on icon "button" at bounding box center [976, 61] width 12 height 12
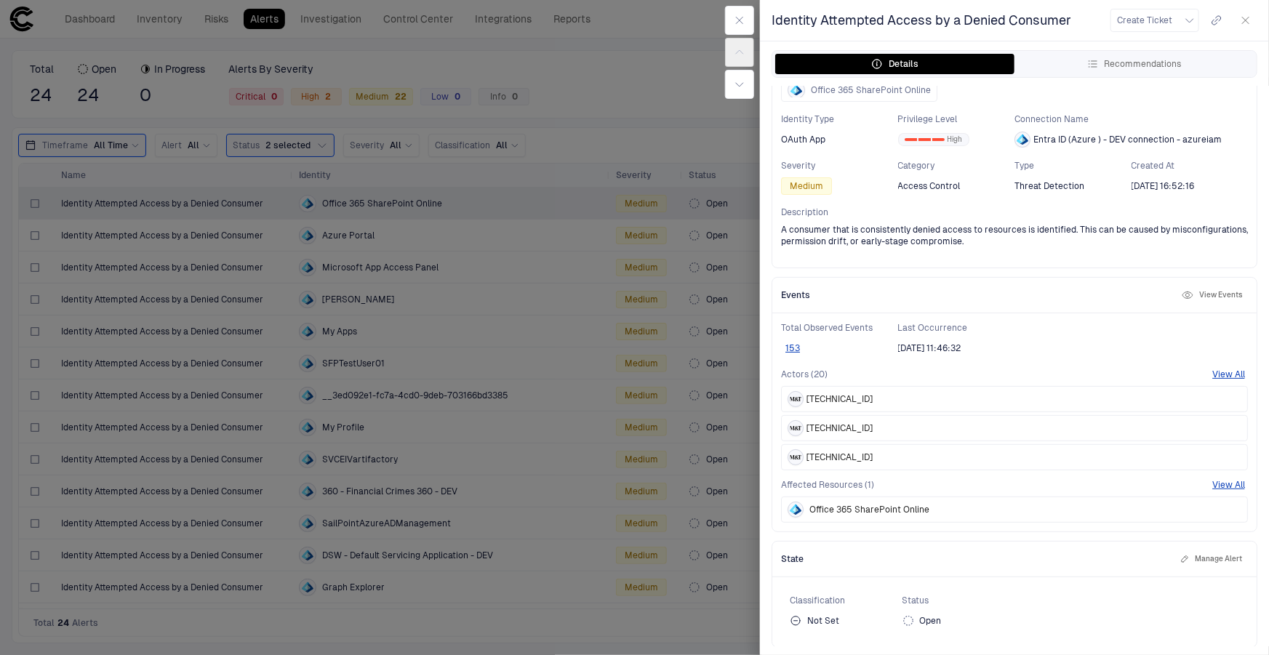
click at [626, 95] on div at bounding box center [634, 327] width 1269 height 655
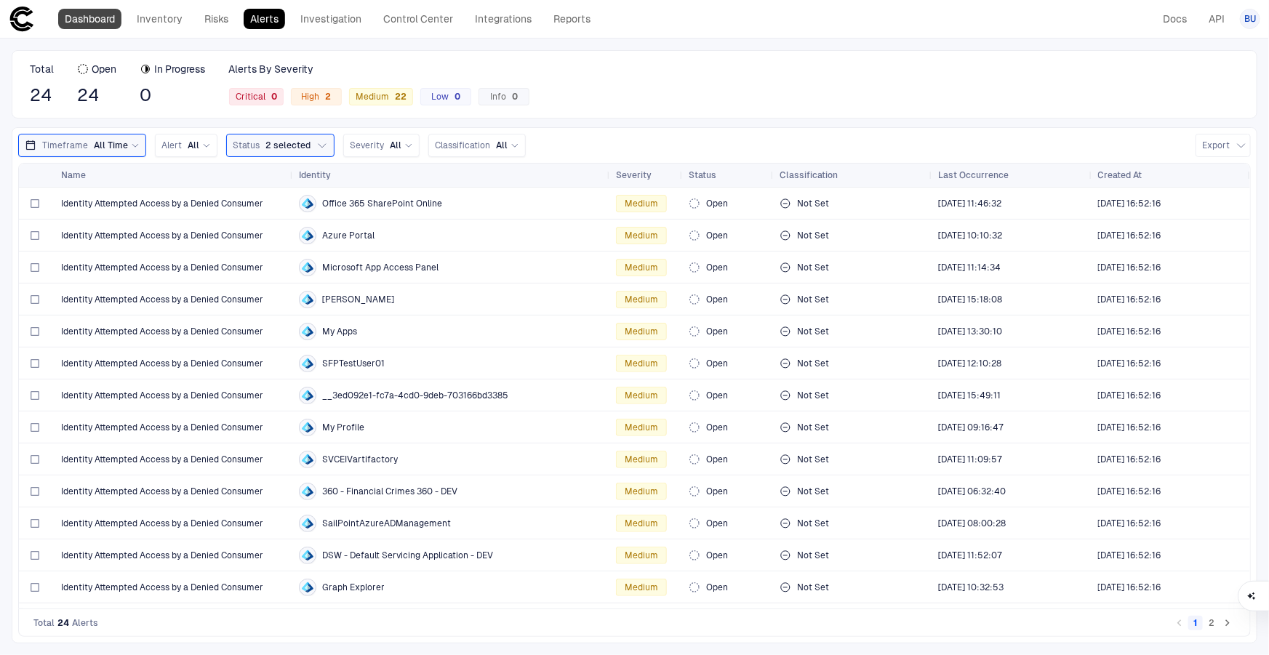
click at [103, 14] on link "Dashboard" at bounding box center [89, 19] width 63 height 20
